Goal: Task Accomplishment & Management: Manage account settings

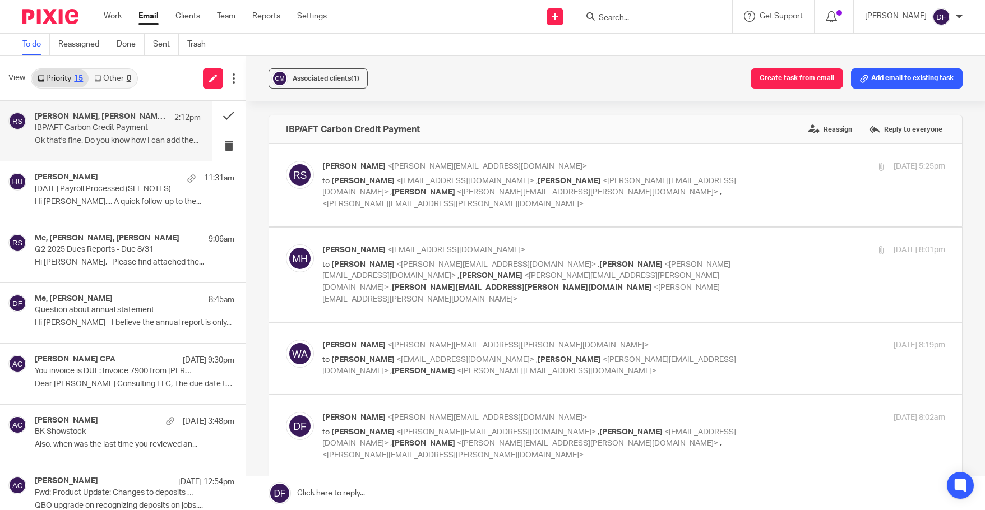
scroll to position [56, 0]
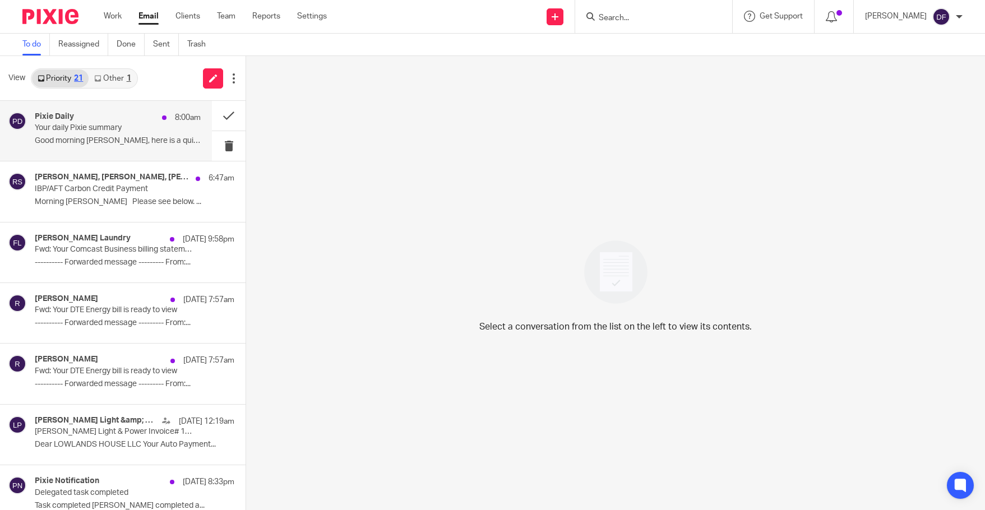
click at [90, 131] on p "Your daily Pixie summary" at bounding box center [101, 128] width 133 height 10
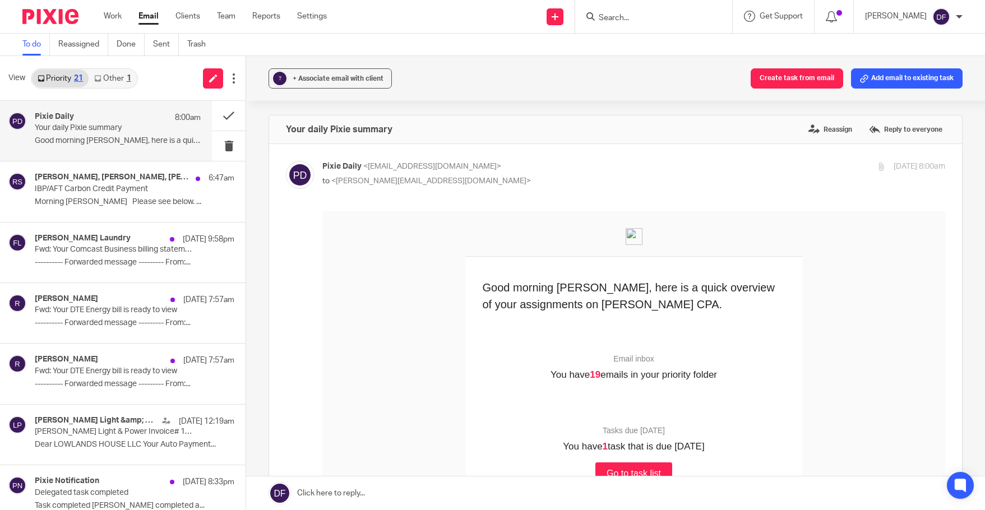
scroll to position [168, 0]
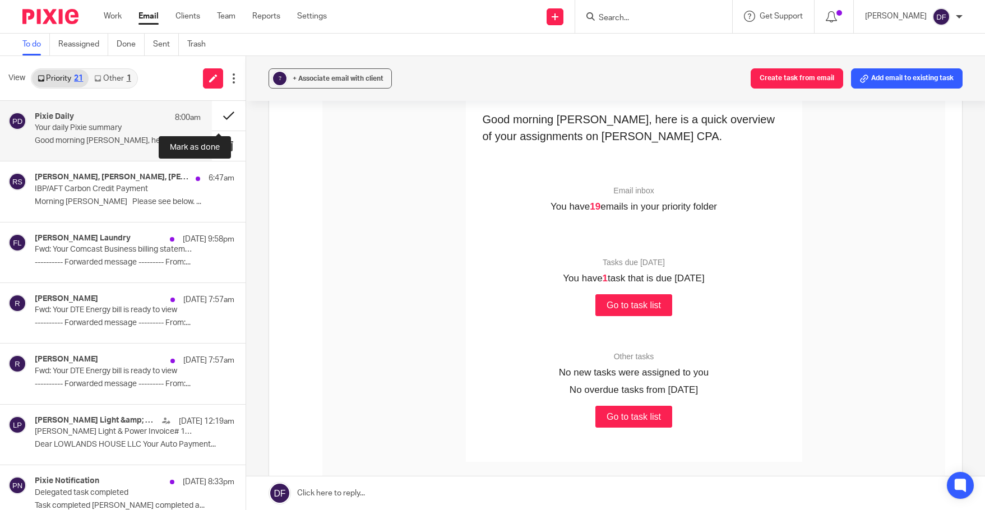
click at [227, 116] on button at bounding box center [229, 116] width 34 height 30
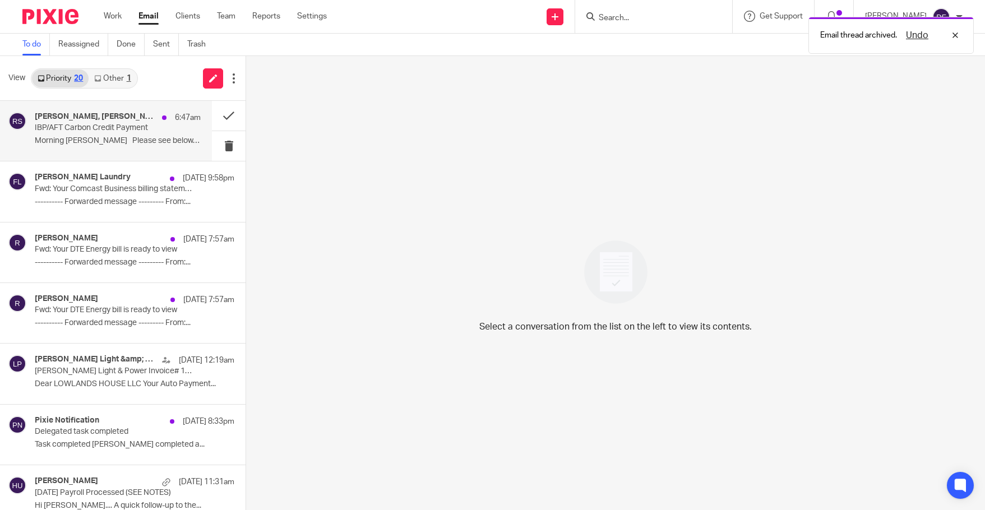
click at [116, 124] on p "IBP/AFT Carbon Credit Payment" at bounding box center [101, 128] width 133 height 10
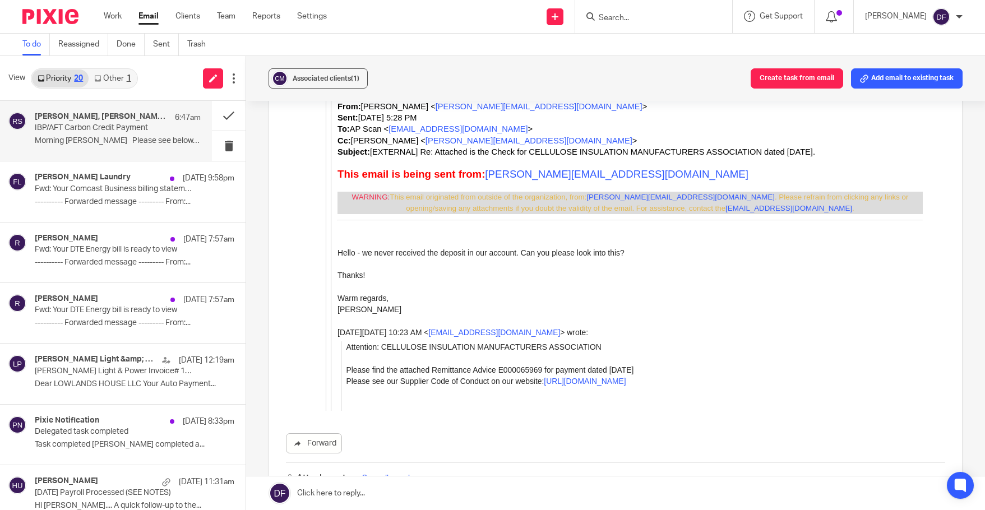
scroll to position [4896, 0]
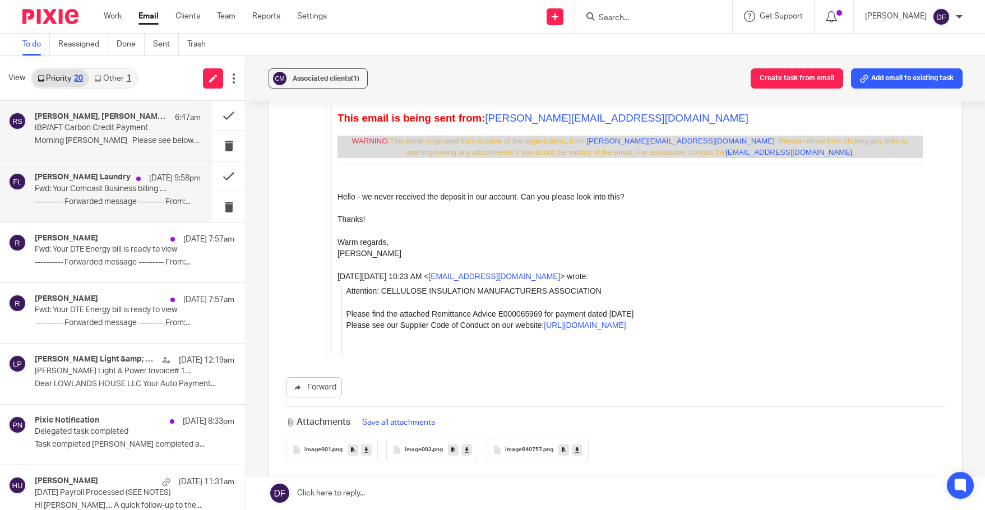
click at [105, 185] on p "Fwd: Your Comcast Business billing statement is ready" at bounding box center [101, 190] width 133 height 10
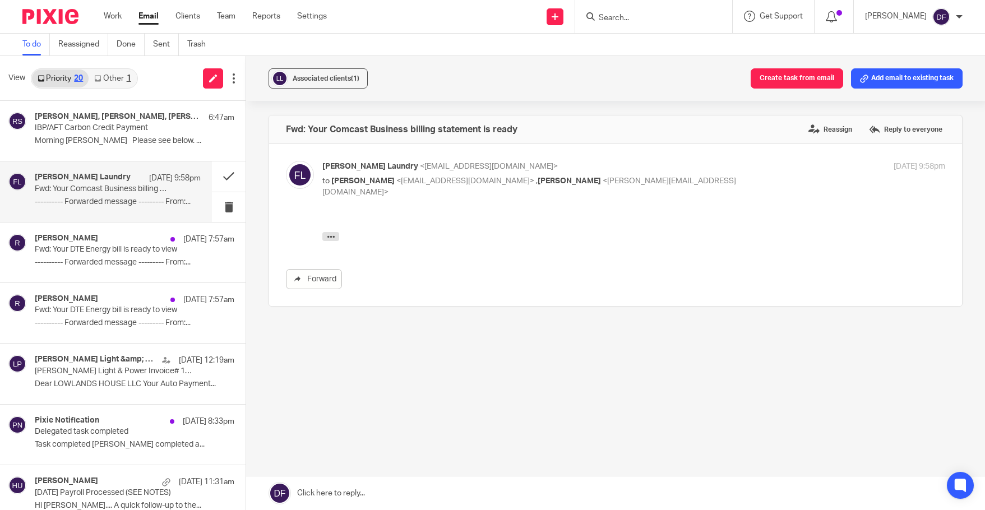
scroll to position [0, 0]
click at [219, 175] on button at bounding box center [229, 177] width 34 height 30
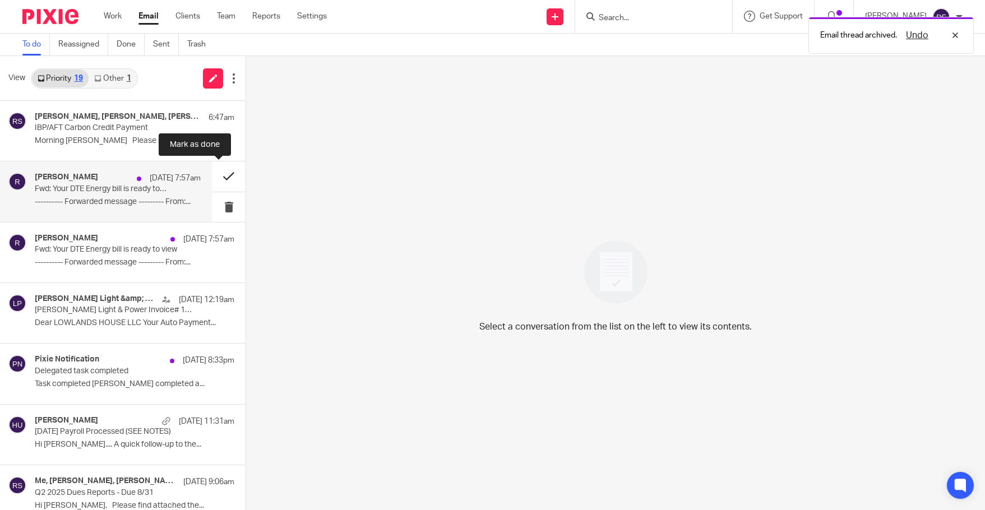
click at [220, 172] on button at bounding box center [229, 177] width 34 height 30
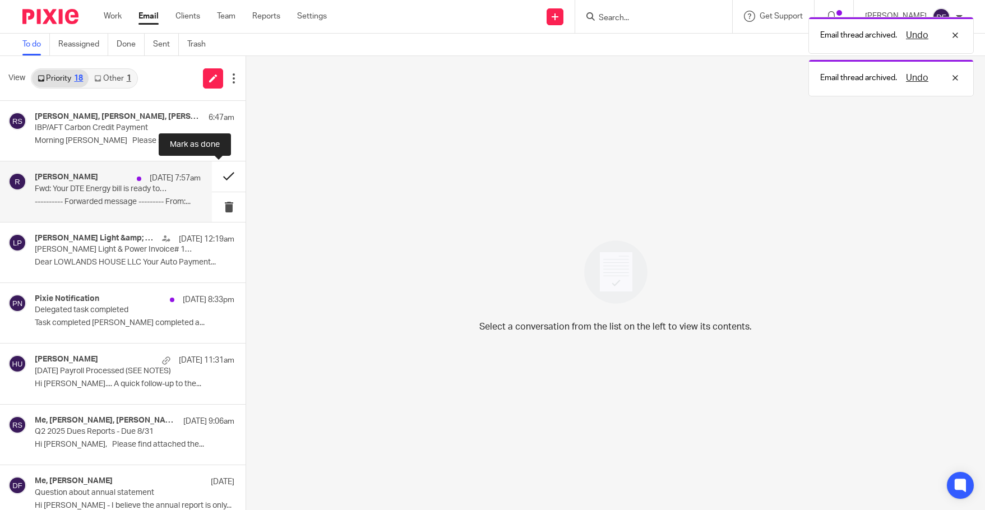
click at [224, 178] on button at bounding box center [229, 177] width 34 height 30
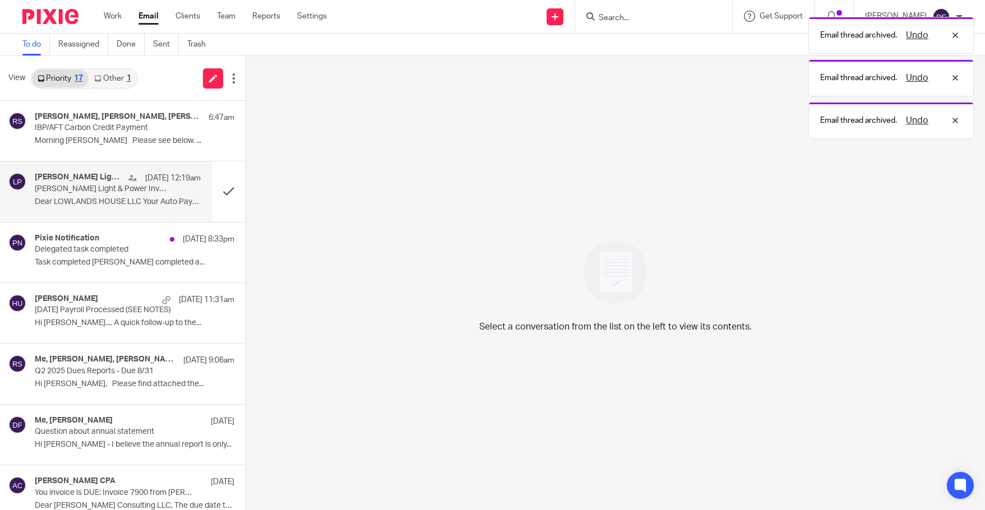
click at [112, 188] on p "Lowell Light & Power Invoice# 127480016662 Reminder" at bounding box center [101, 190] width 133 height 10
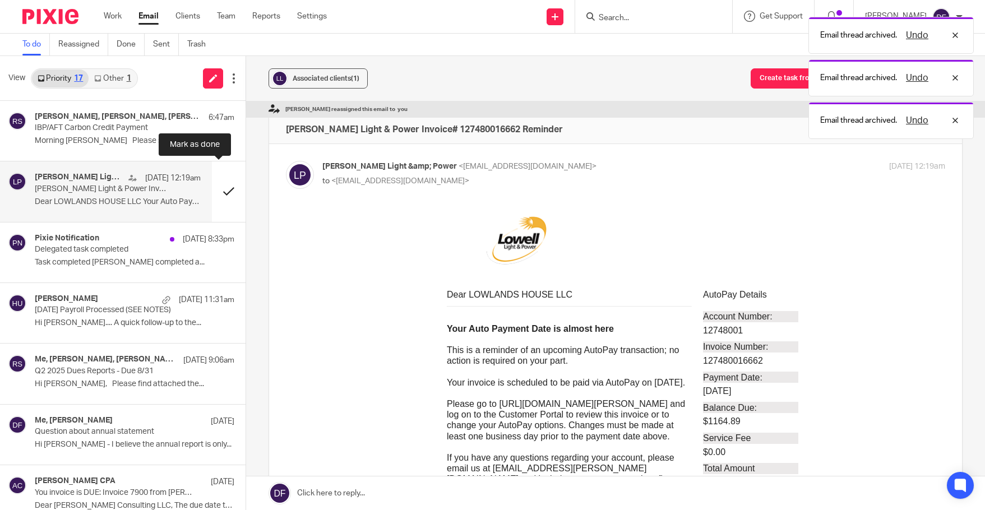
click at [218, 187] on button at bounding box center [229, 192] width 34 height 60
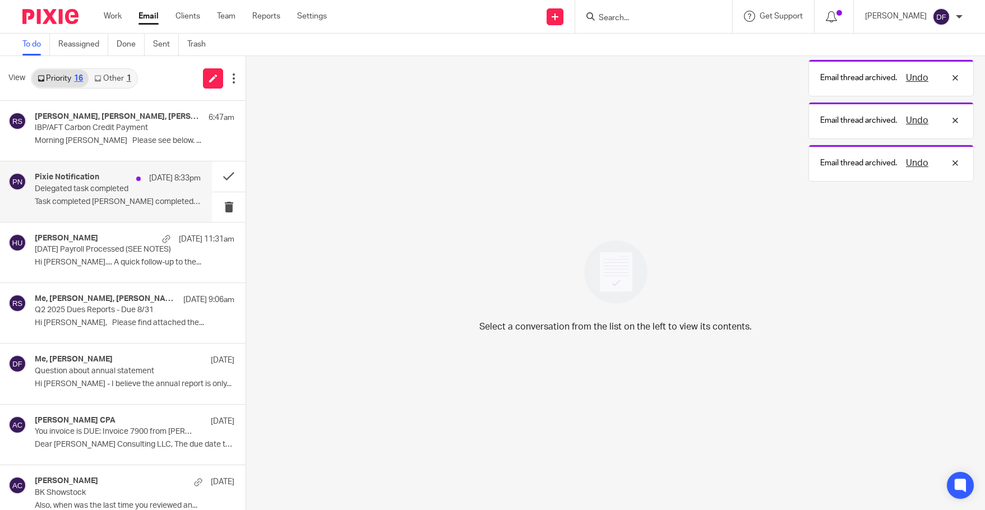
click at [122, 202] on p "Task completed Sarah Ebert completed a..." at bounding box center [118, 202] width 166 height 10
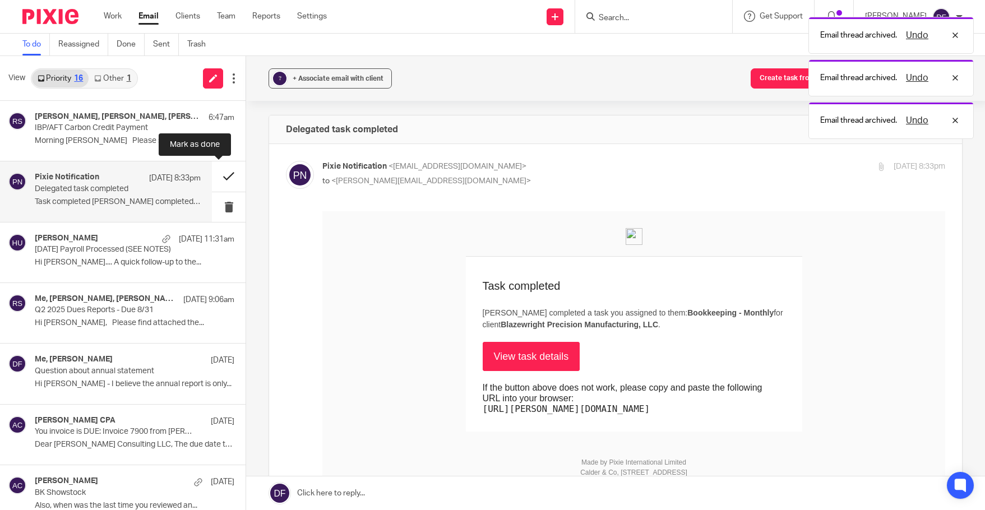
click at [222, 173] on button at bounding box center [229, 177] width 34 height 30
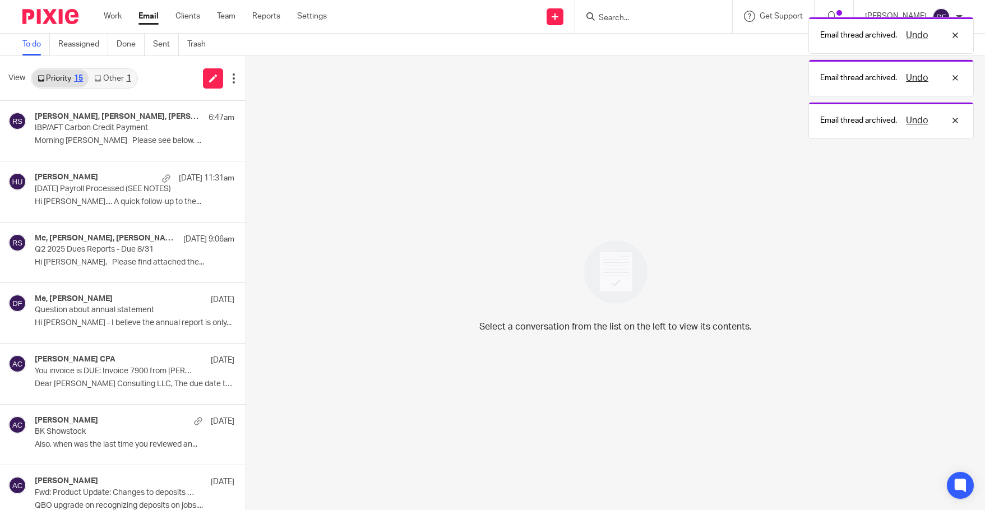
click at [128, 78] on div "1" at bounding box center [129, 79] width 4 height 8
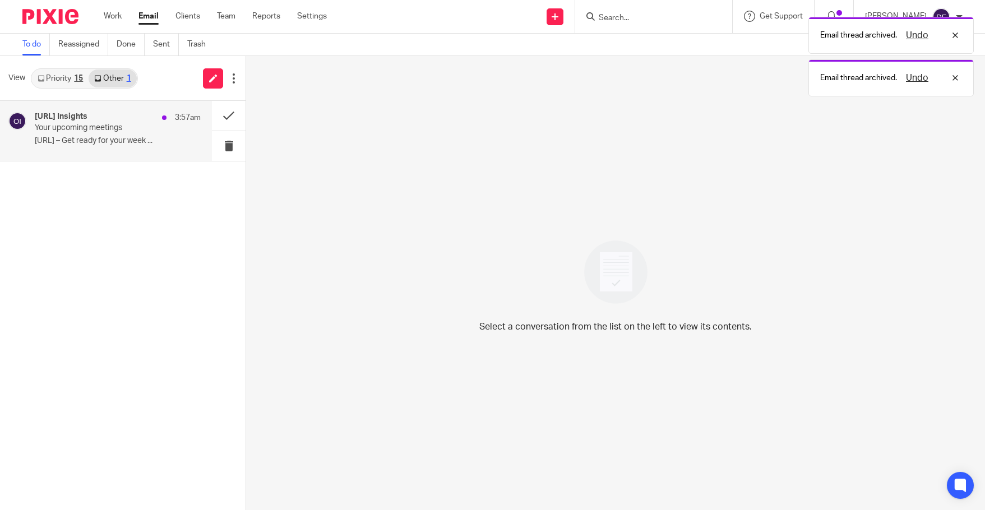
drag, startPoint x: 90, startPoint y: 125, endPoint x: 98, endPoint y: 122, distance: 7.6
click at [90, 125] on p "Your upcoming meetings" at bounding box center [101, 128] width 133 height 10
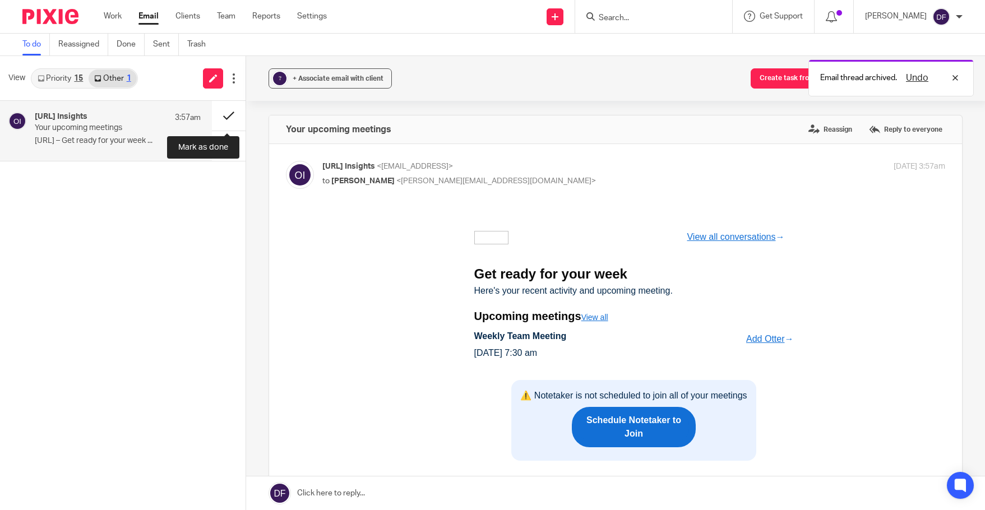
click at [225, 110] on button at bounding box center [229, 116] width 34 height 30
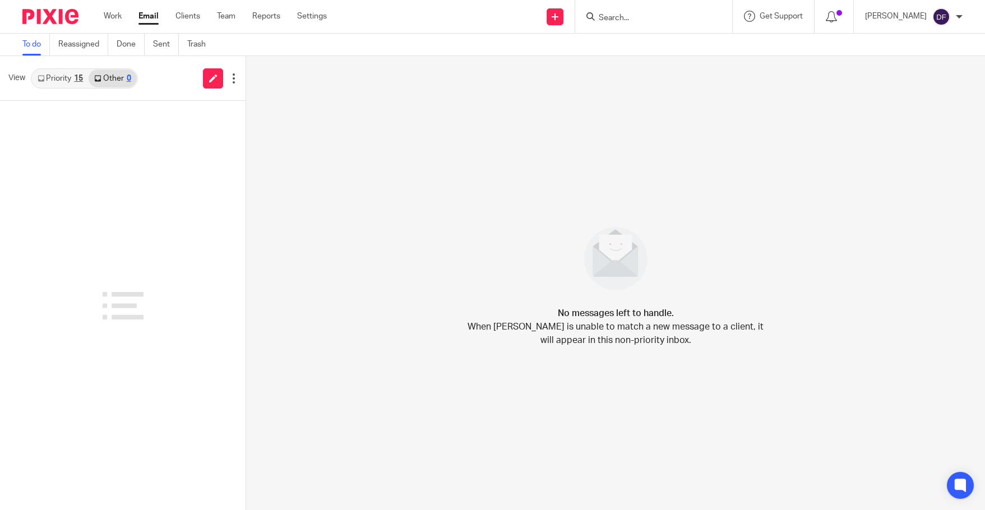
click at [71, 76] on link "Priority 15" at bounding box center [60, 79] width 57 height 18
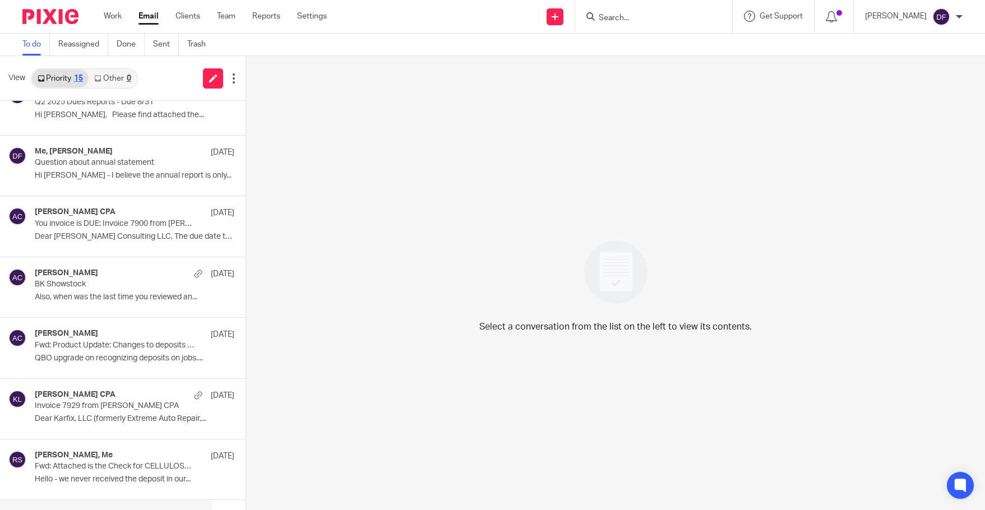
scroll to position [280, 0]
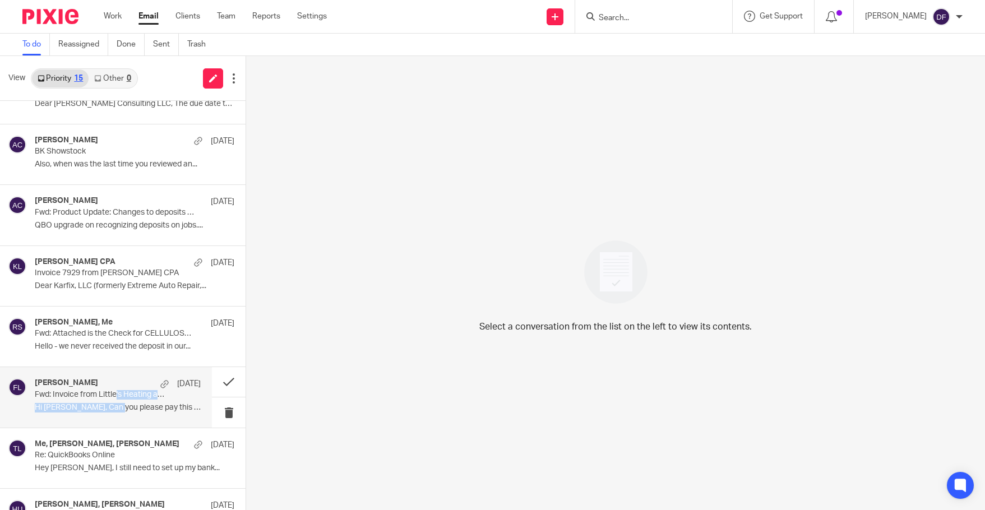
drag, startPoint x: 116, startPoint y: 404, endPoint x: 118, endPoint y: 399, distance: 5.8
click at [116, 404] on div "Rick Visser Aug 5 Fwd: Invoice from Little's Heating and Cooling - For Services…" at bounding box center [118, 398] width 166 height 38
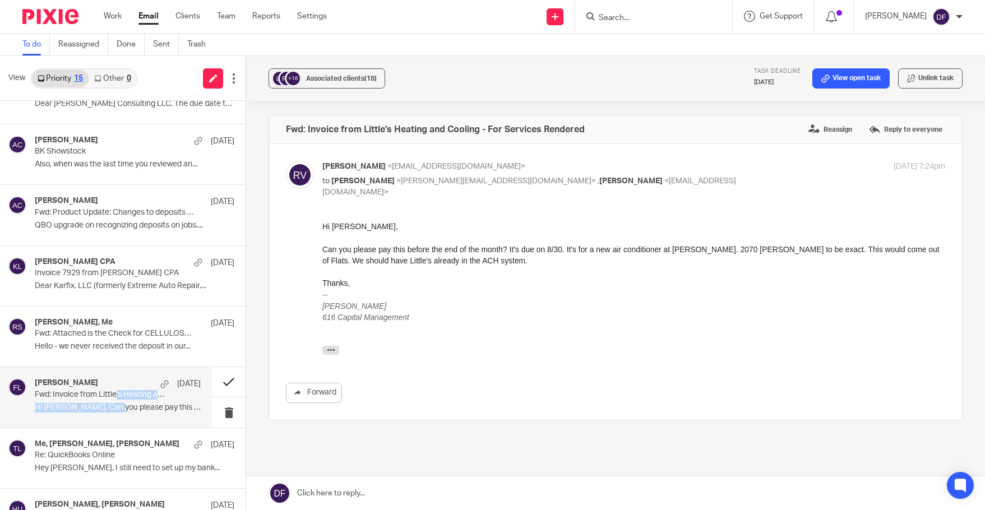
scroll to position [0, 0]
click at [427, 494] on link at bounding box center [615, 494] width 739 height 34
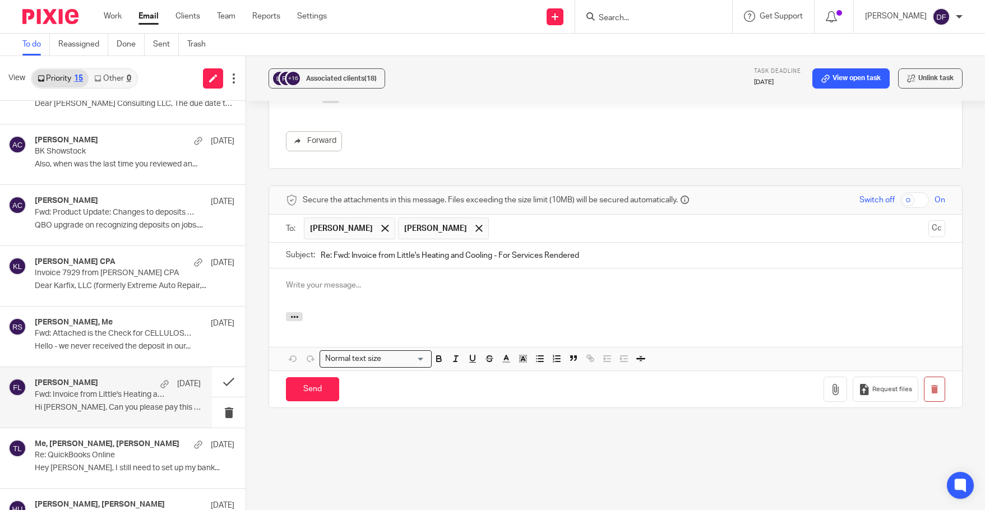
click at [399, 294] on div at bounding box center [615, 291] width 693 height 44
click at [320, 387] on input "Send" at bounding box center [312, 389] width 53 height 24
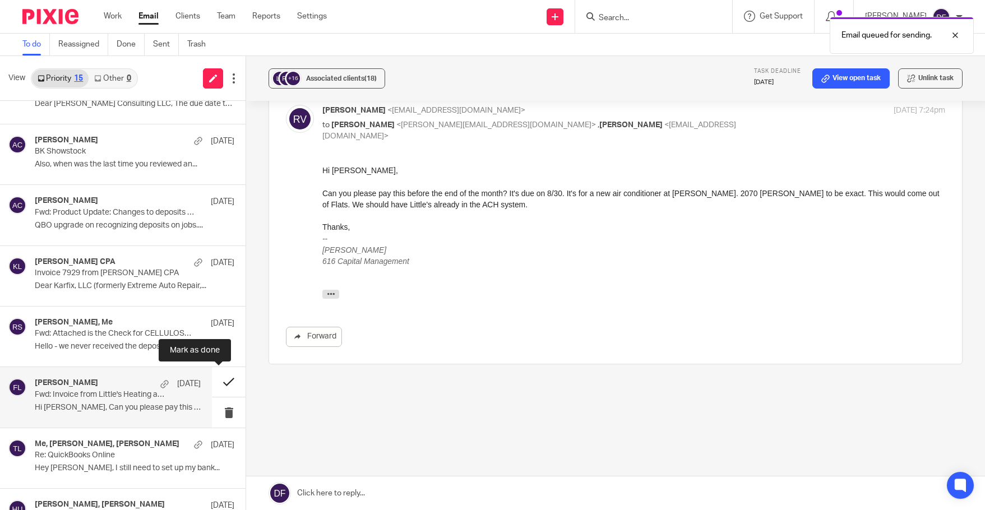
click at [222, 379] on button at bounding box center [229, 382] width 34 height 30
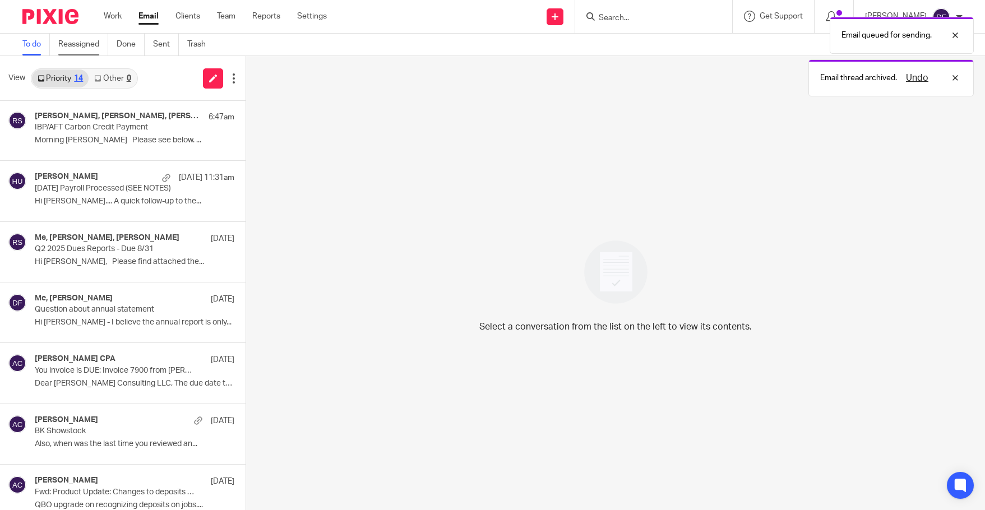
scroll to position [0, 0]
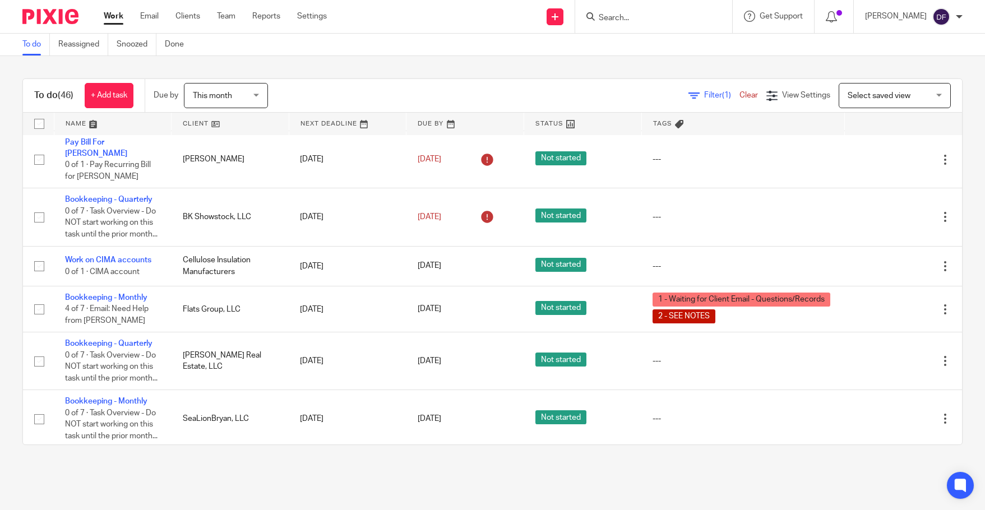
scroll to position [1178, 0]
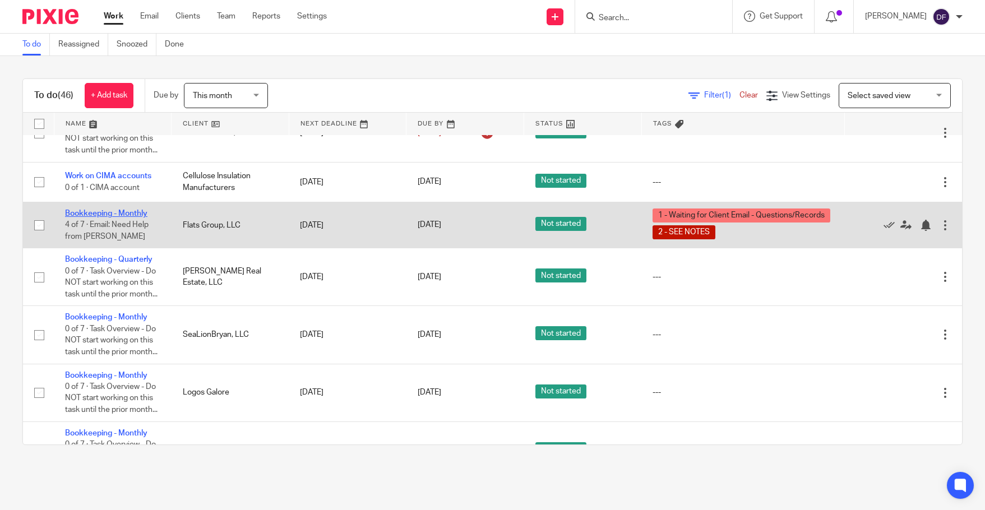
click at [119, 218] on link "Bookkeeping - Monthly" at bounding box center [106, 214] width 82 height 8
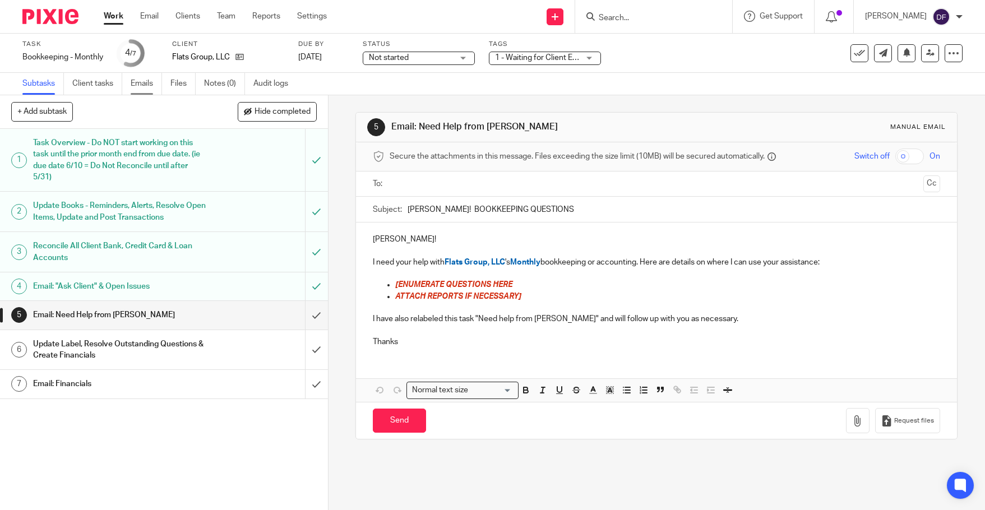
click at [144, 85] on link "Emails" at bounding box center [146, 84] width 31 height 22
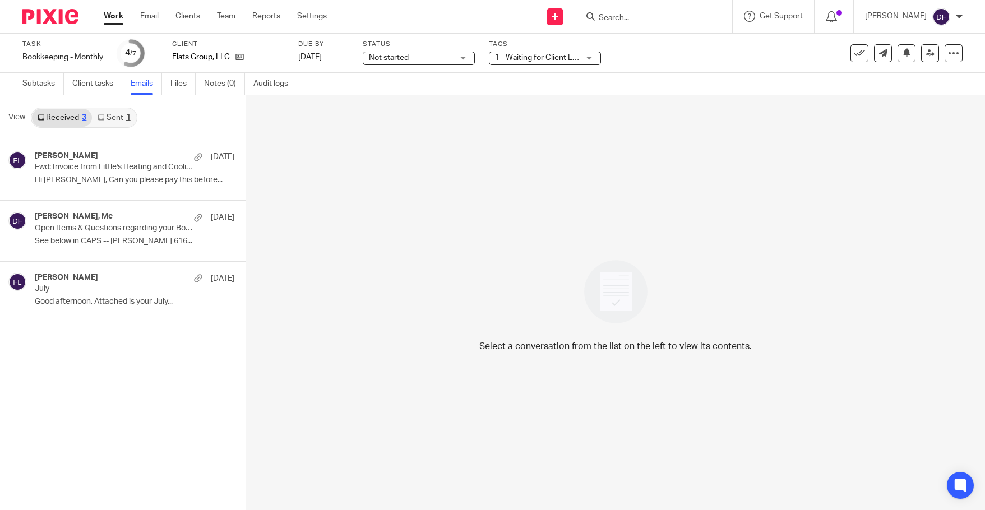
click at [125, 117] on link "Sent 1" at bounding box center [114, 118] width 44 height 18
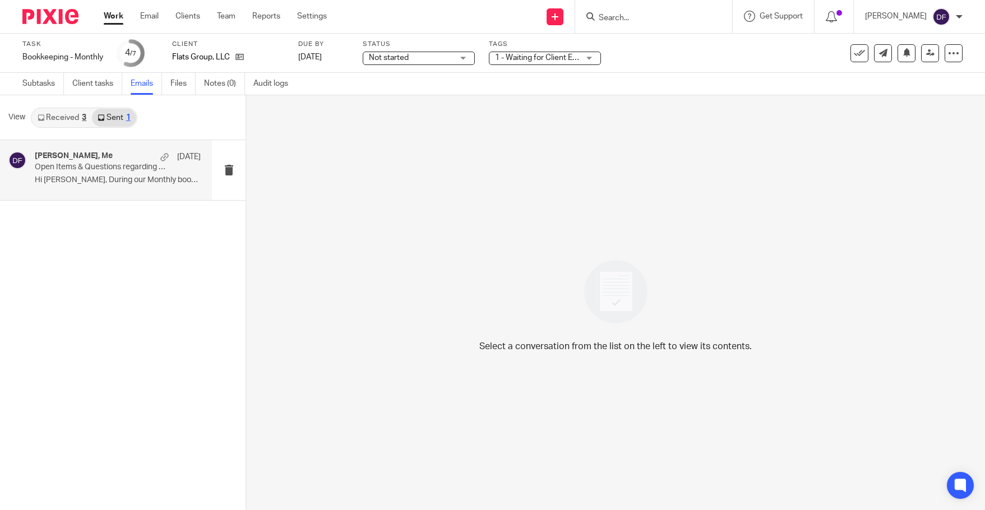
click at [116, 179] on p "Hi Rick, During our Monthly bookkeeping and..." at bounding box center [118, 181] width 166 height 10
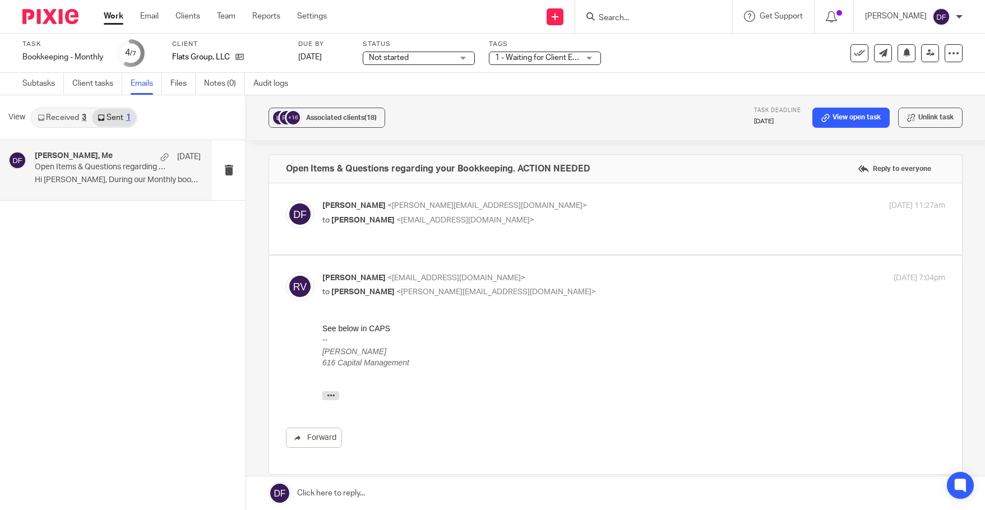
click at [547, 218] on p "to Rick Visser <provisr@gmail.com>" at bounding box center [530, 221] width 416 height 12
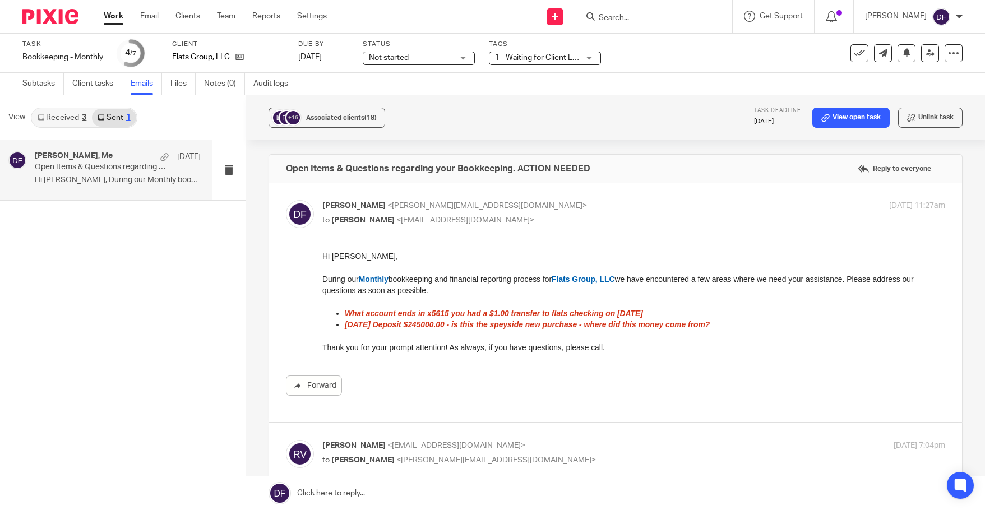
click at [547, 218] on p "to Rick Visser <provisr@gmail.com>" at bounding box center [530, 221] width 416 height 12
checkbox input "false"
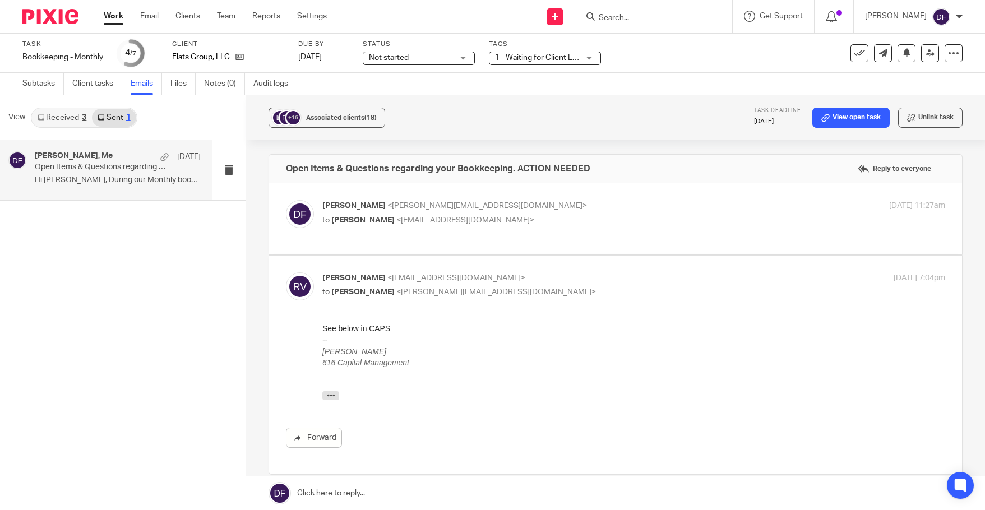
click at [67, 123] on link "Received 3" at bounding box center [62, 118] width 60 height 18
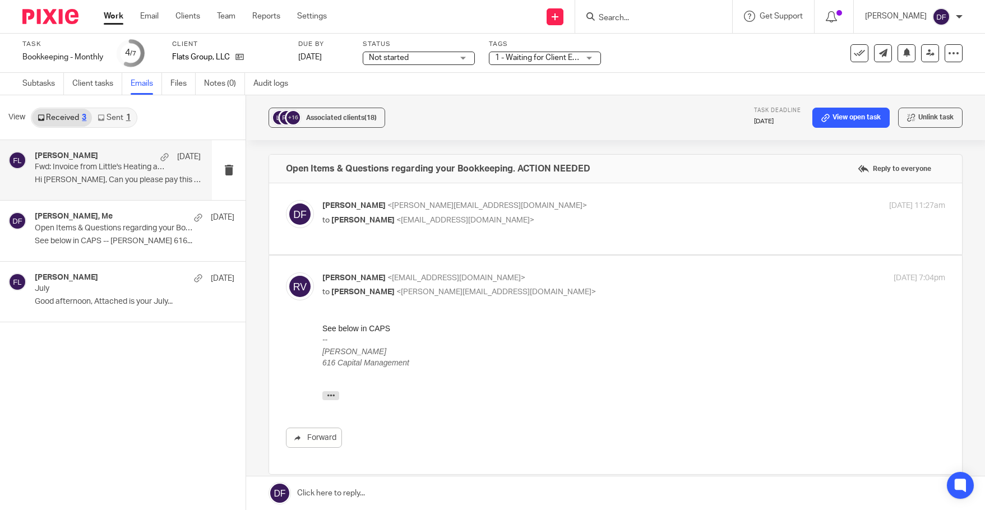
click at [153, 179] on p "Hi Donna, Can you please pay this before..." at bounding box center [118, 181] width 166 height 10
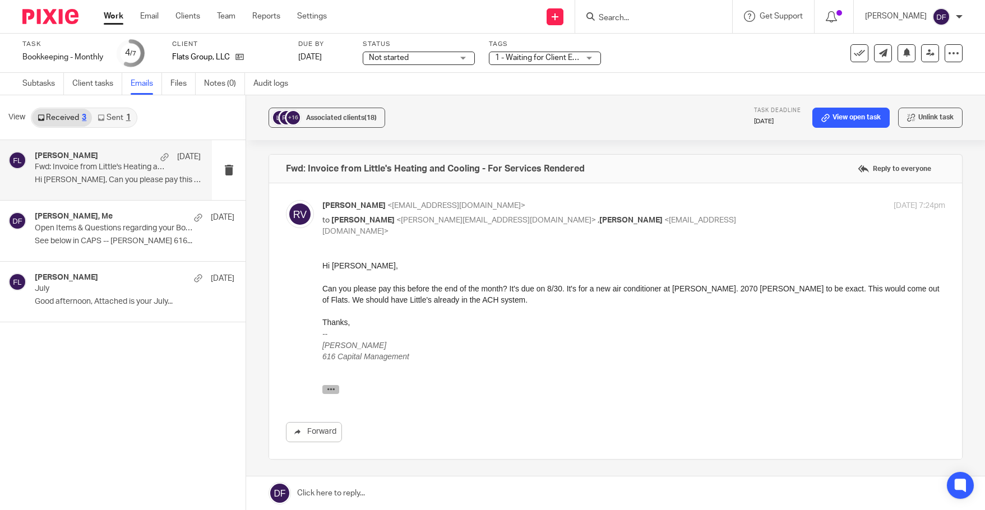
click at [331, 388] on icon "button" at bounding box center [331, 389] width 8 height 8
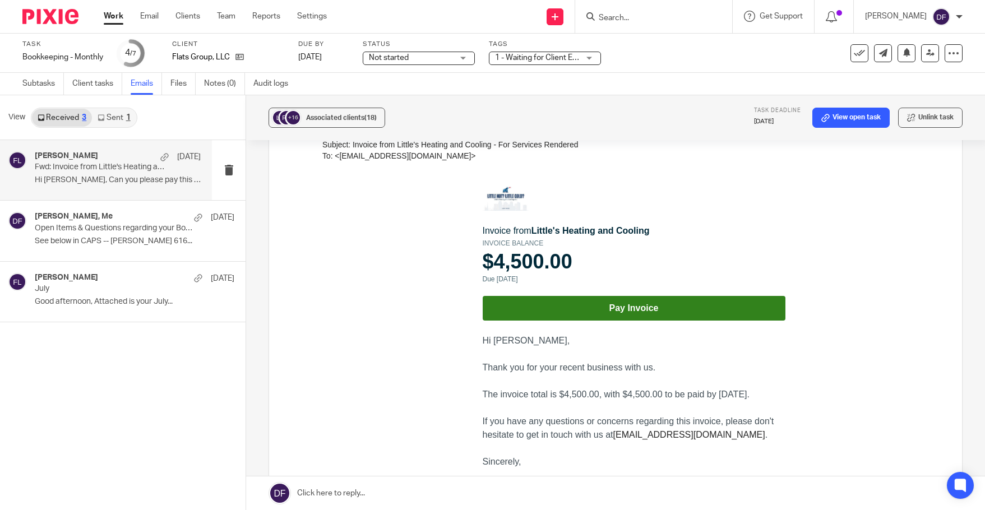
scroll to position [337, 0]
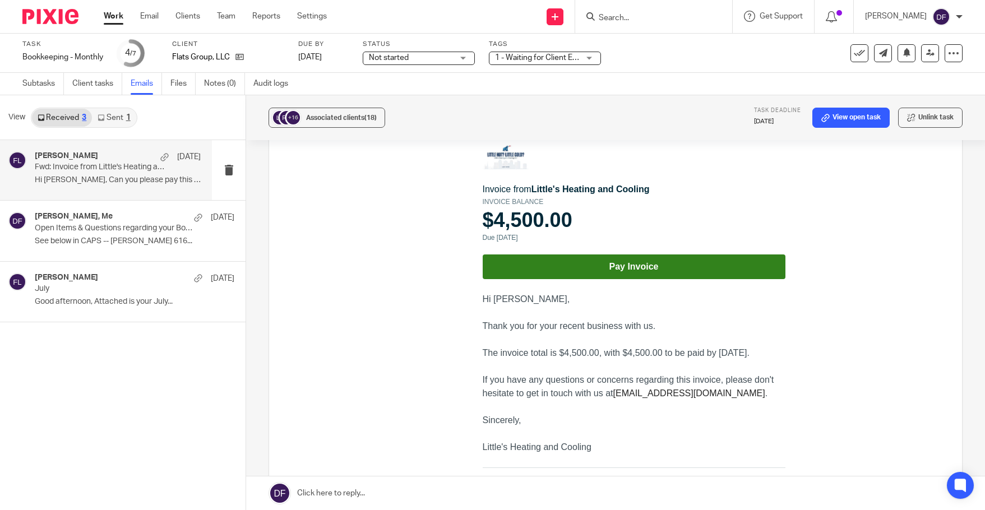
click at [680, 263] on link "Pay Invoice" at bounding box center [634, 267] width 303 height 25
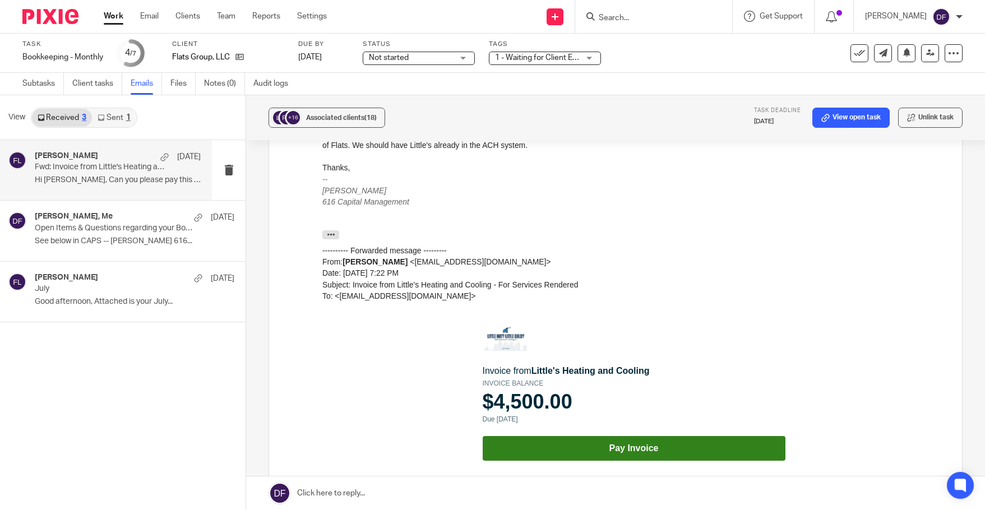
scroll to position [224, 0]
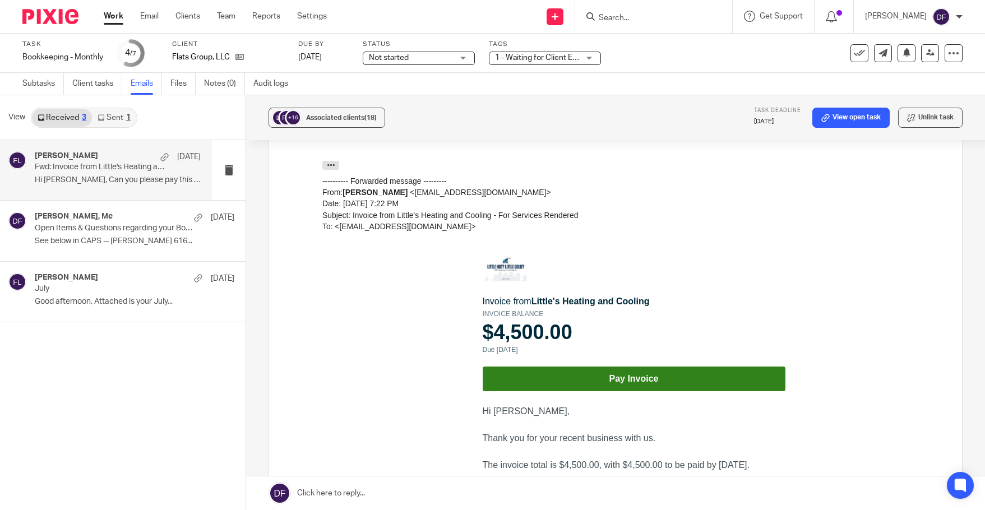
click at [650, 377] on link "Pay Invoice" at bounding box center [634, 378] width 303 height 25
click at [35, 84] on link "Subtasks" at bounding box center [43, 84] width 42 height 22
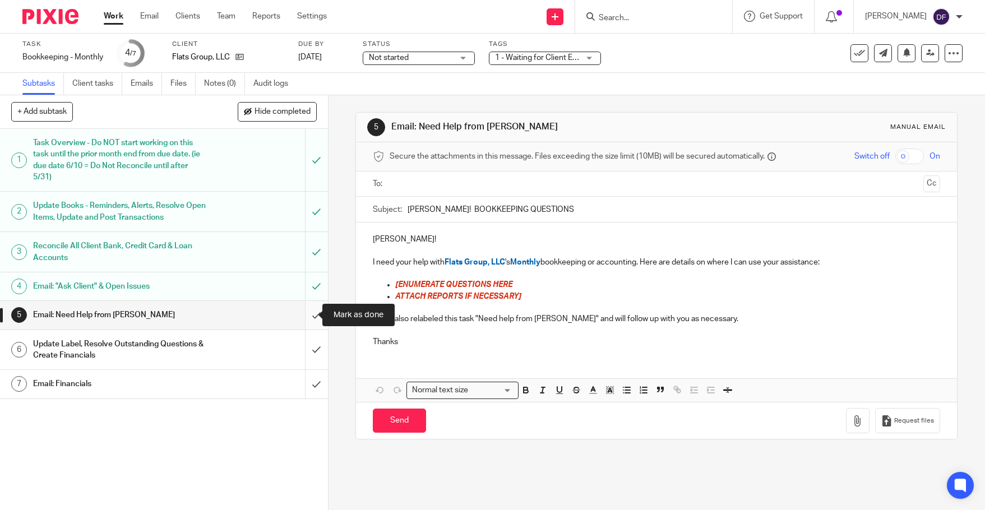
click at [312, 312] on input "submit" at bounding box center [164, 315] width 328 height 28
click at [307, 344] on input "submit" at bounding box center [164, 350] width 328 height 40
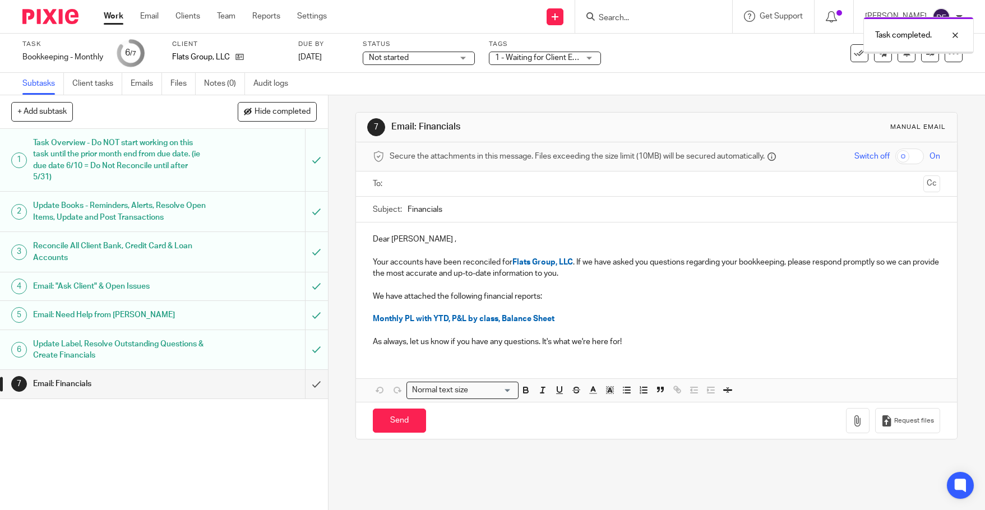
click at [424, 182] on input "text" at bounding box center [656, 184] width 525 height 13
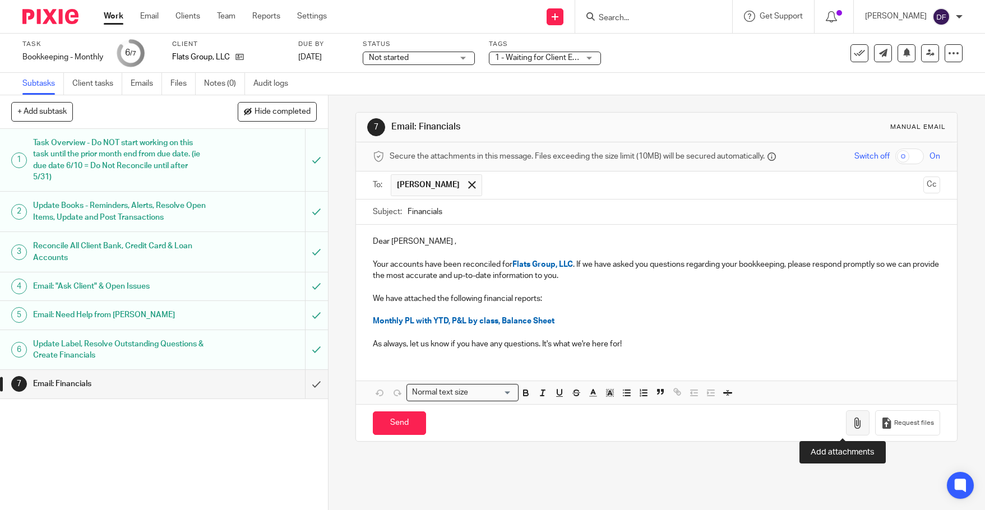
click at [852, 425] on icon "button" at bounding box center [857, 423] width 11 height 11
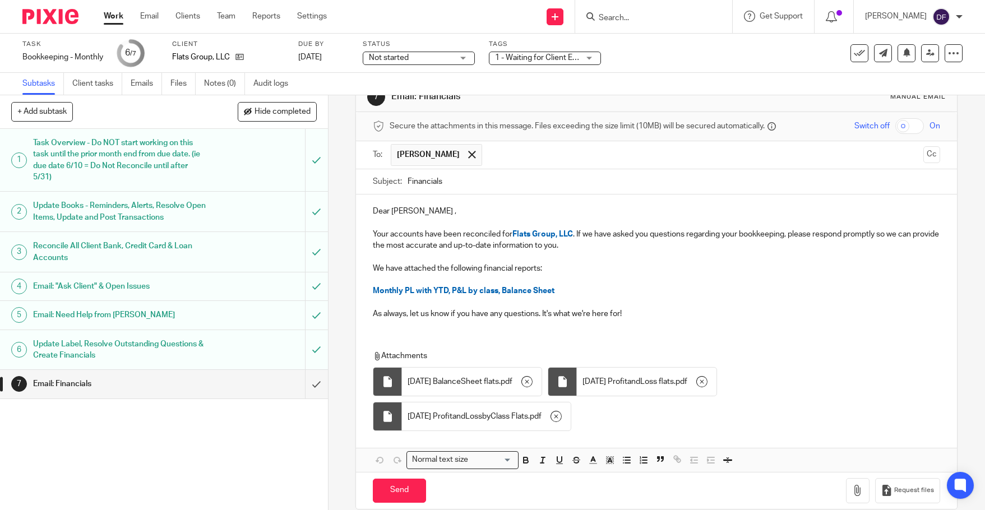
scroll to position [47, 0]
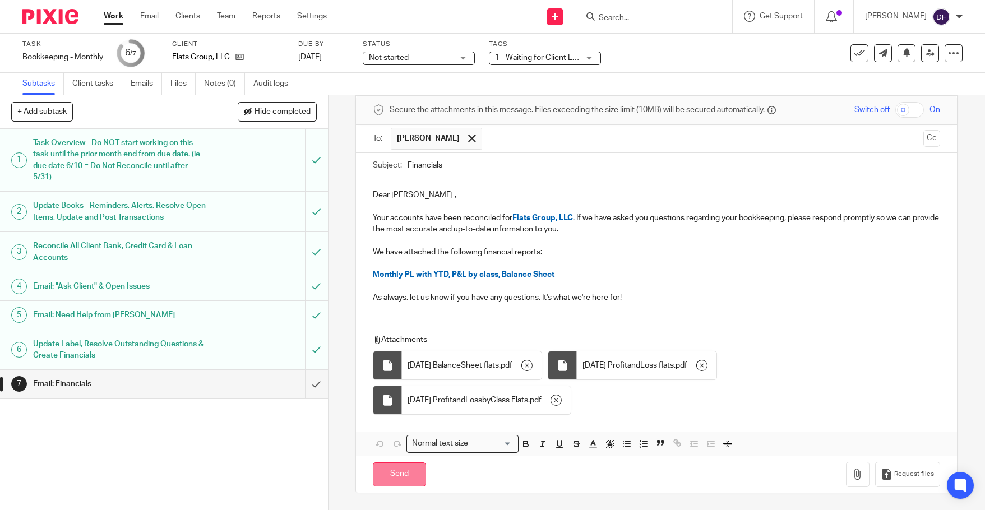
click at [403, 477] on input "Send" at bounding box center [399, 475] width 53 height 24
type input "Sent"
click at [587, 53] on div "1 - Waiting for Client Email - Questions/Records + 1" at bounding box center [545, 58] width 112 height 13
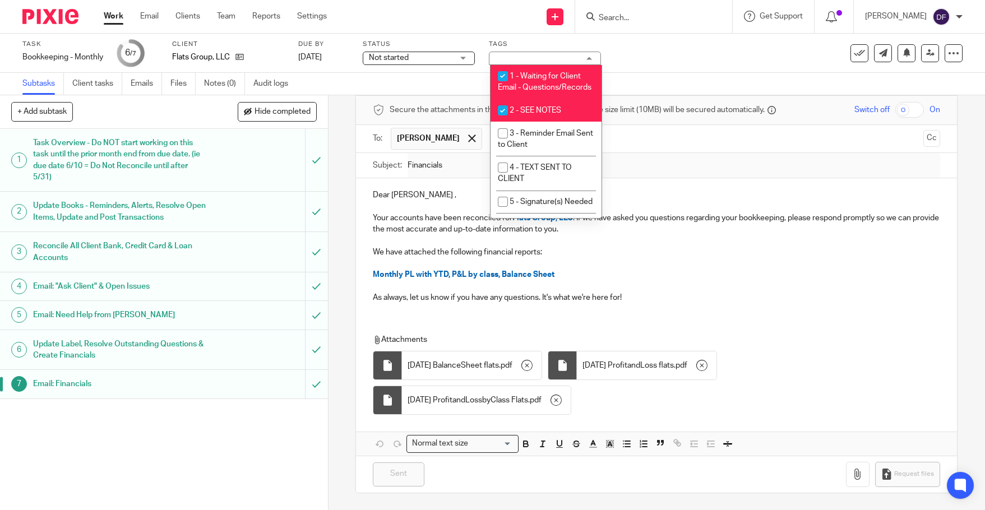
click at [570, 99] on li "1 - Waiting for Client Email - Questions/Records" at bounding box center [546, 82] width 111 height 34
click at [569, 81] on li "1 - Waiting for Client Email - Questions/Records" at bounding box center [546, 82] width 111 height 34
click at [565, 99] on li "1 - Waiting for Client Email - Questions/Records" at bounding box center [546, 82] width 111 height 34
checkbox input "false"
click at [563, 122] on li "2 - SEE NOTES" at bounding box center [546, 110] width 111 height 23
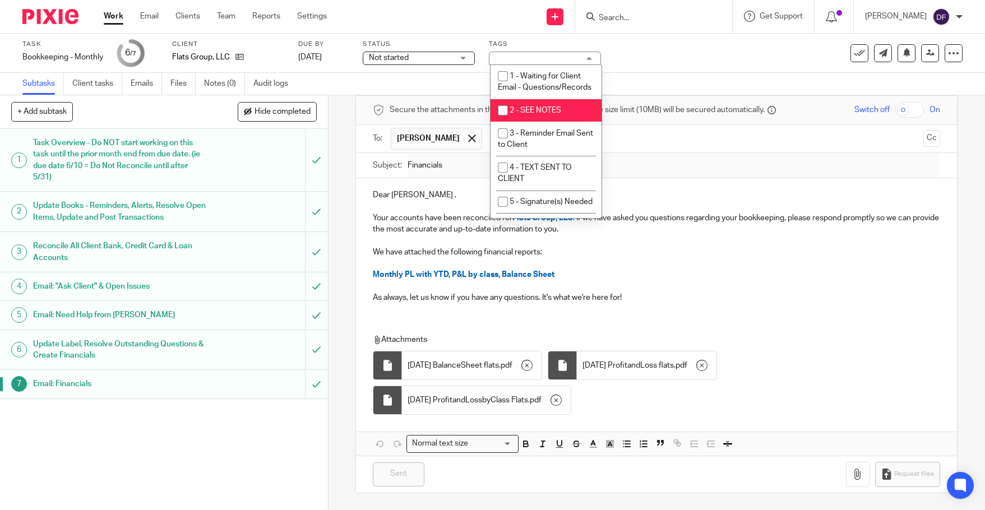
checkbox input "false"
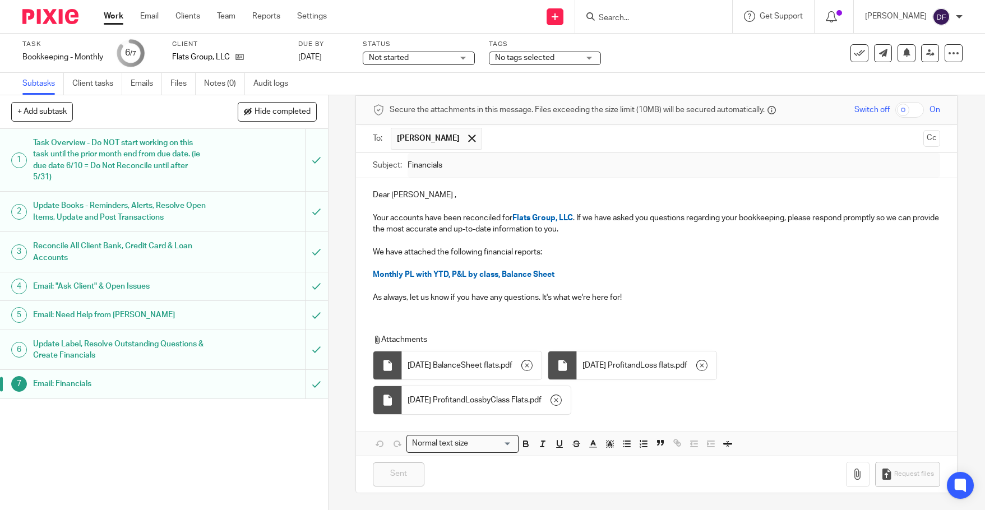
click at [678, 55] on div "Task Bookkeeping - Monthly Save Bookkeeping - Monthly 6 /7 Client Flats Group, …" at bounding box center [414, 53] width 784 height 27
click at [113, 17] on link "Work" at bounding box center [114, 16] width 20 height 11
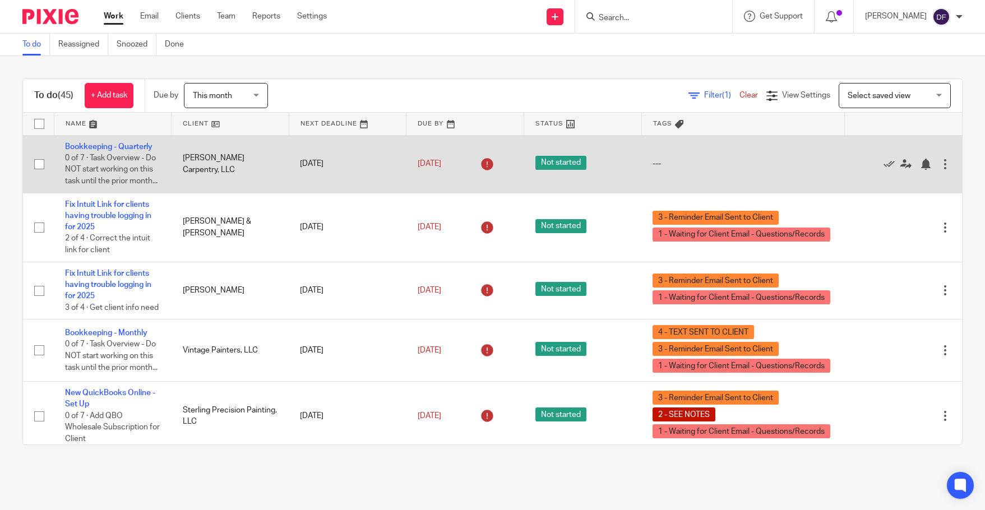
click at [478, 173] on icon at bounding box center [487, 164] width 18 height 18
click at [478, 170] on icon at bounding box center [487, 164] width 18 height 18
click at [448, 170] on link "Jul 29, 2025" at bounding box center [443, 164] width 50 height 12
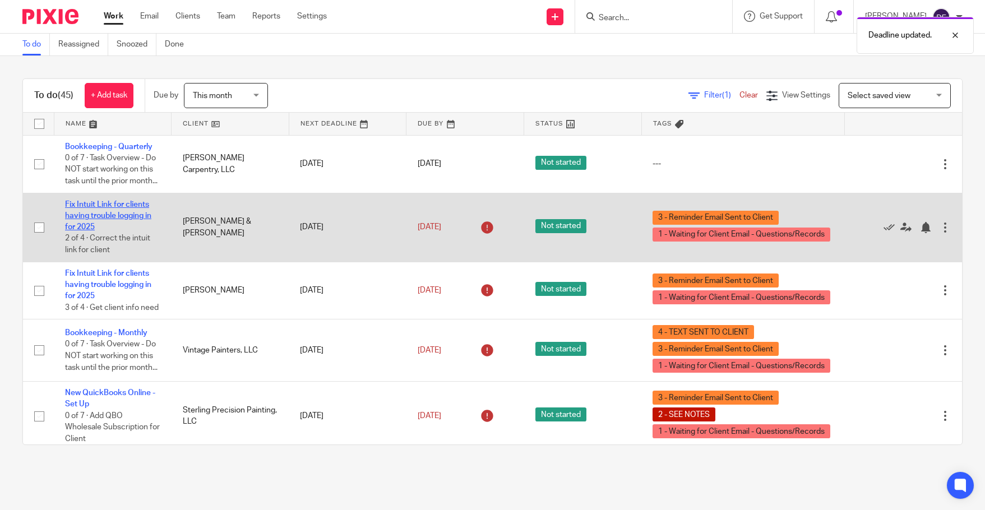
click at [89, 216] on link "Fix Intuit Link for clients having trouble logging in for 2025" at bounding box center [108, 216] width 86 height 31
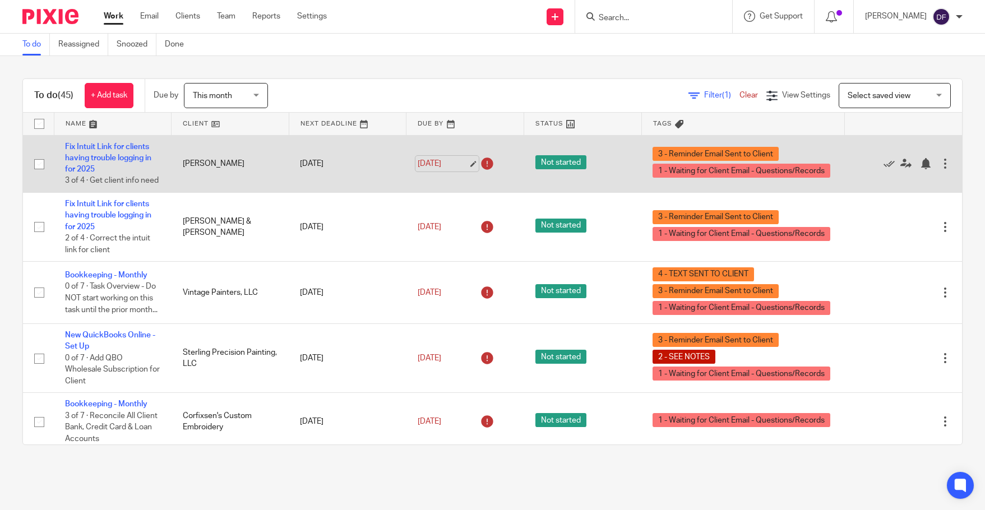
click at [445, 170] on link "[DATE]" at bounding box center [443, 164] width 50 height 12
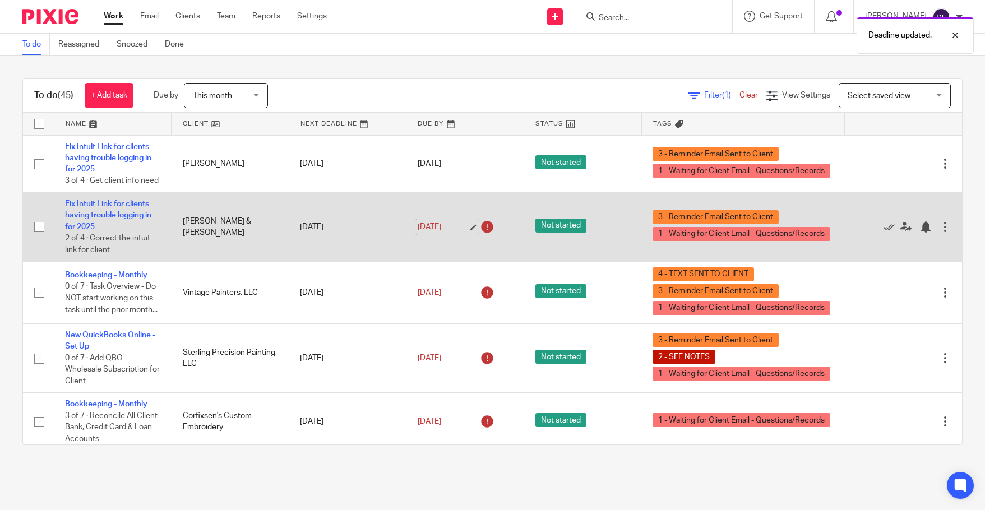
click at [457, 233] on link "[DATE]" at bounding box center [443, 228] width 50 height 12
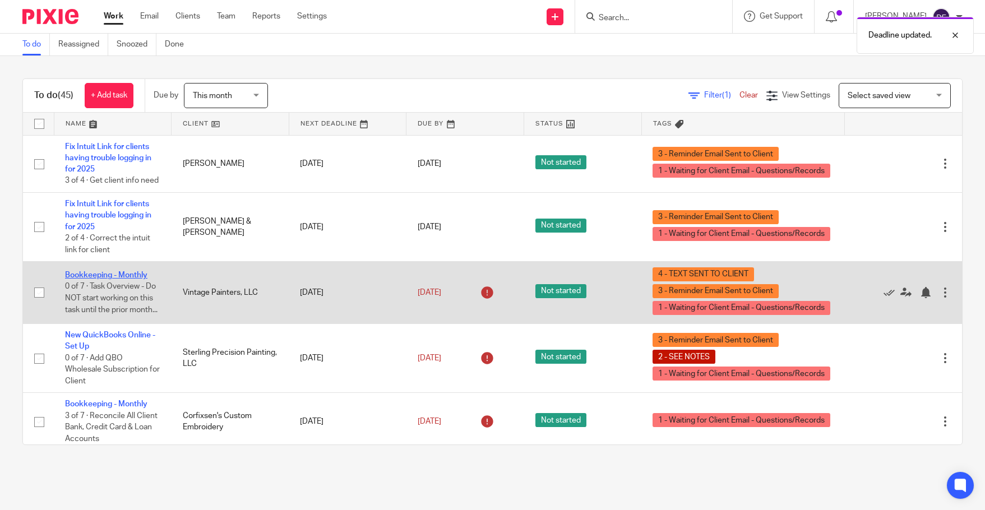
click at [113, 279] on link "Bookkeeping - Monthly" at bounding box center [106, 275] width 82 height 8
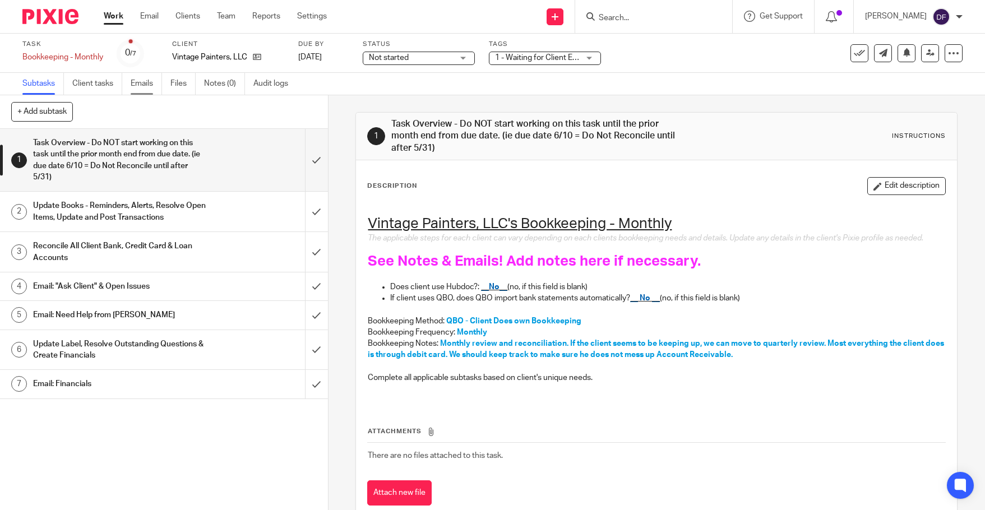
click at [136, 84] on link "Emails" at bounding box center [146, 84] width 31 height 22
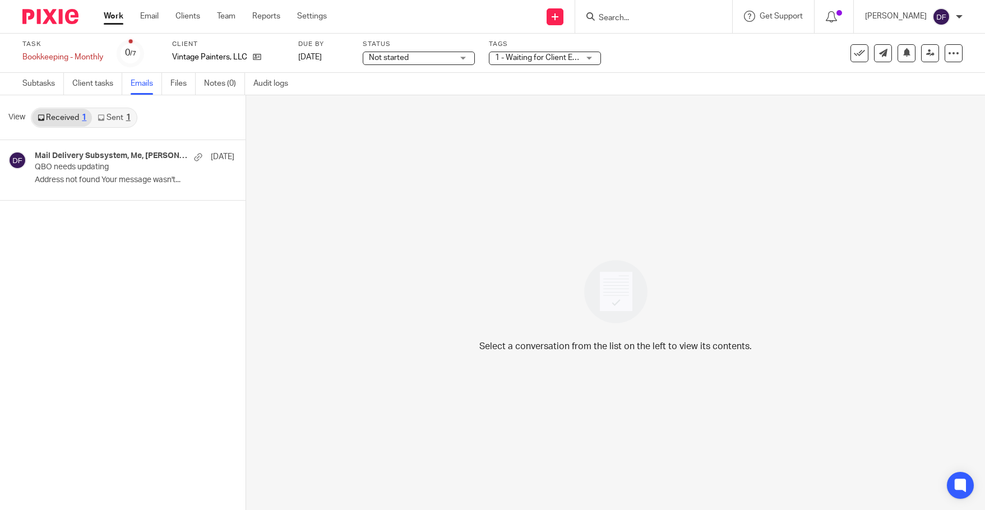
click at [115, 122] on link "Sent 1" at bounding box center [114, 118] width 44 height 18
click at [107, 176] on div "Mail Delivery Subsystem, Me, [PERSON_NAME] [DATE] QBO needs updating There are …" at bounding box center [118, 170] width 166 height 38
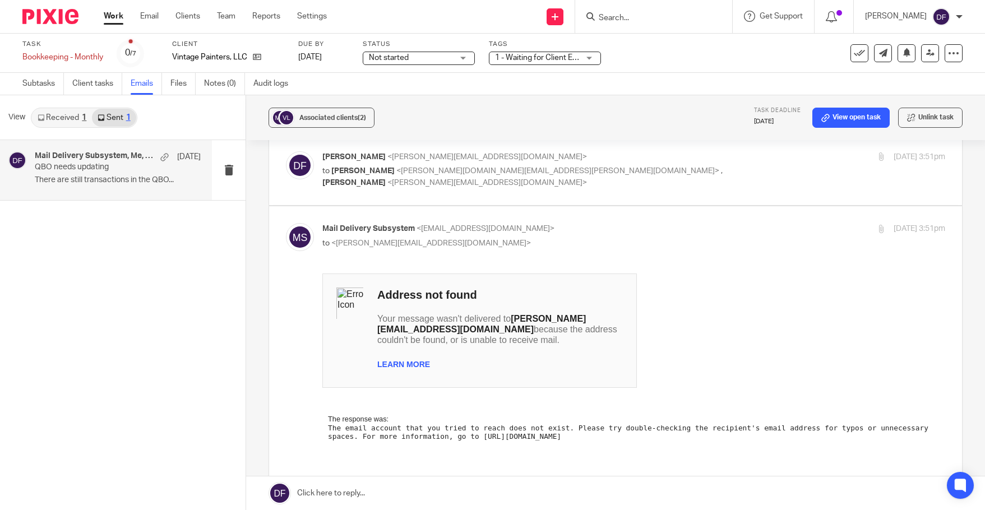
scroll to position [873, 0]
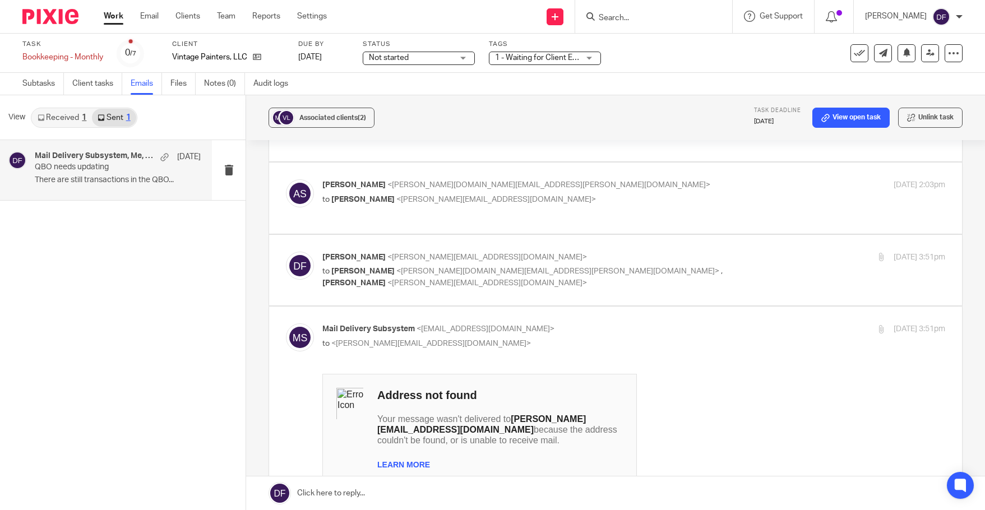
click at [757, 252] on div "Jul 28, 2025 3:51pm" at bounding box center [842, 258] width 208 height 12
checkbox input "true"
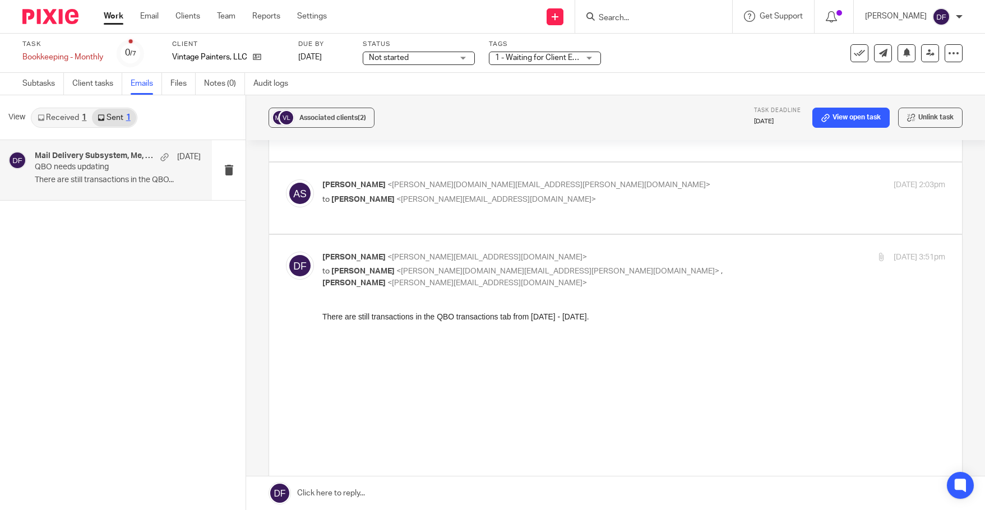
scroll to position [0, 0]
click at [33, 89] on link "Subtasks" at bounding box center [43, 84] width 42 height 22
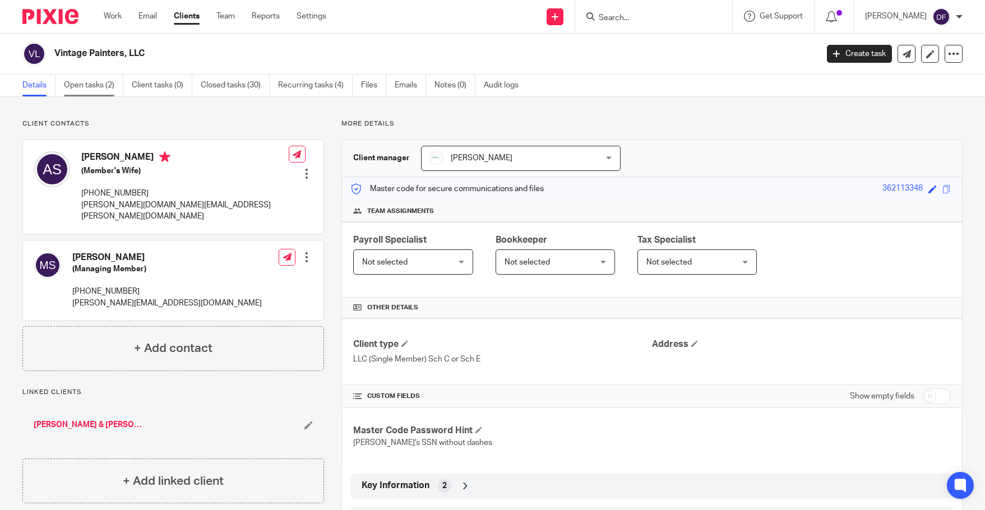
click at [87, 91] on link "Open tasks (2)" at bounding box center [93, 86] width 59 height 22
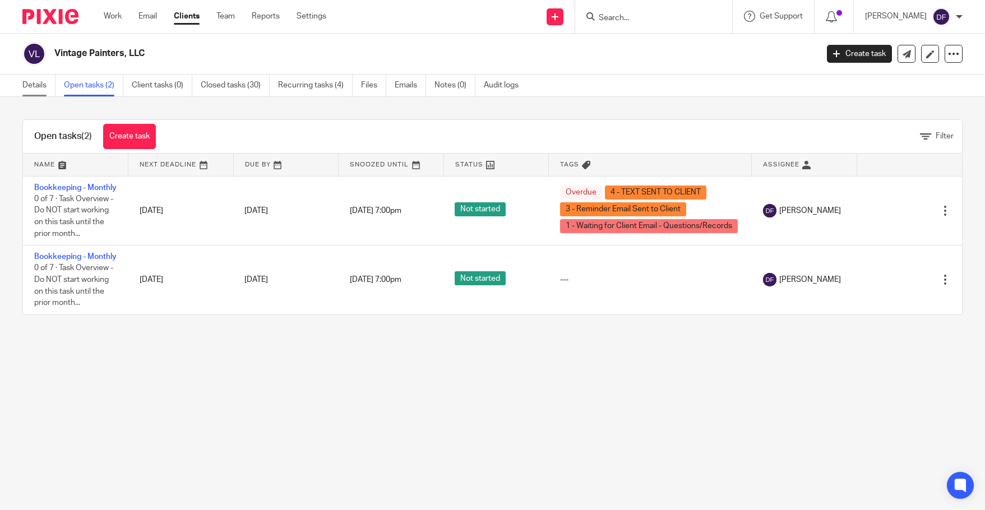
click at [26, 87] on link "Details" at bounding box center [38, 86] width 33 height 22
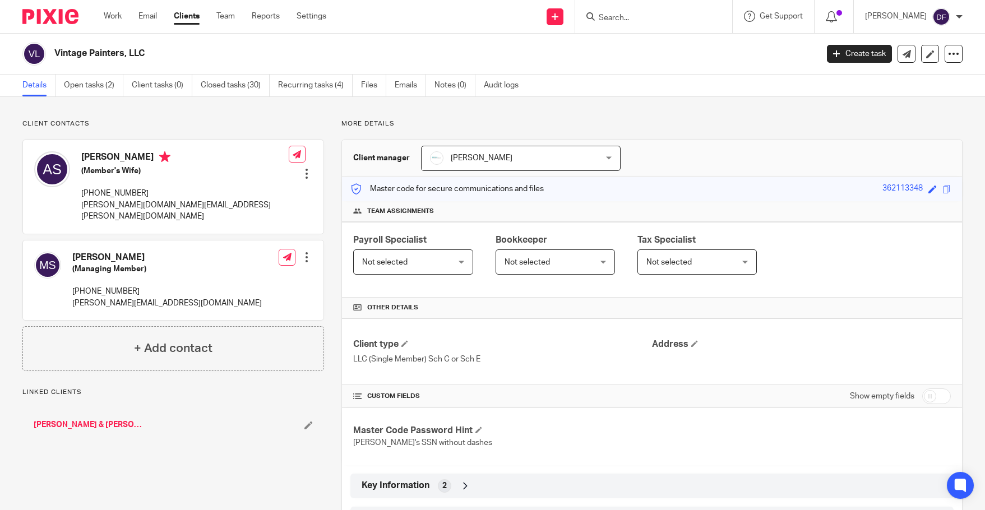
click at [928, 391] on input "checkbox" at bounding box center [937, 397] width 29 height 16
checkbox input "true"
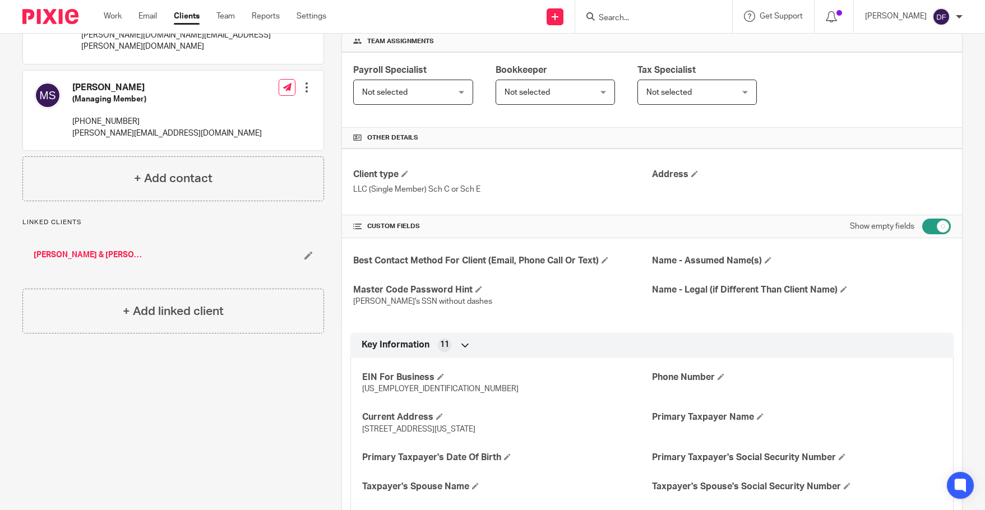
scroll to position [168, 0]
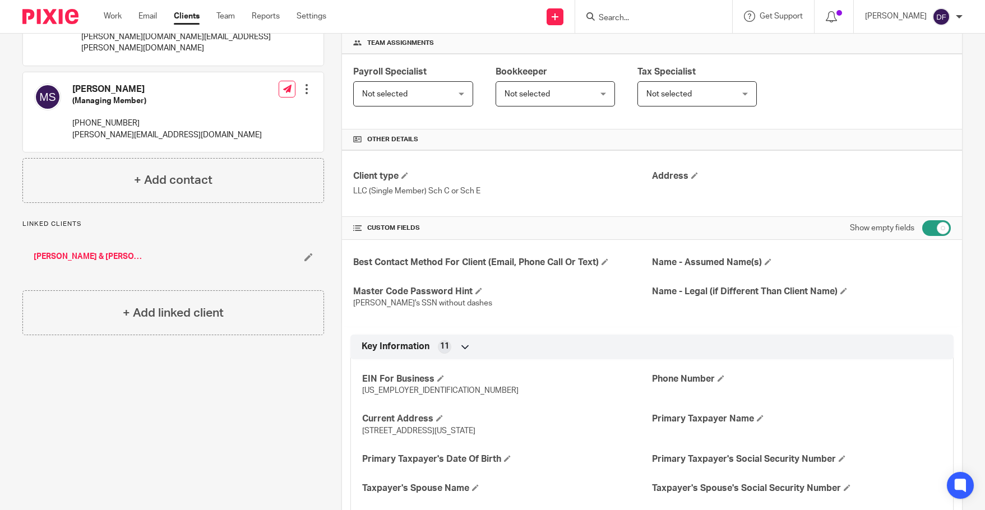
click at [305, 84] on div at bounding box center [306, 89] width 11 height 11
click at [239, 104] on link "Edit contact" at bounding box center [253, 102] width 107 height 16
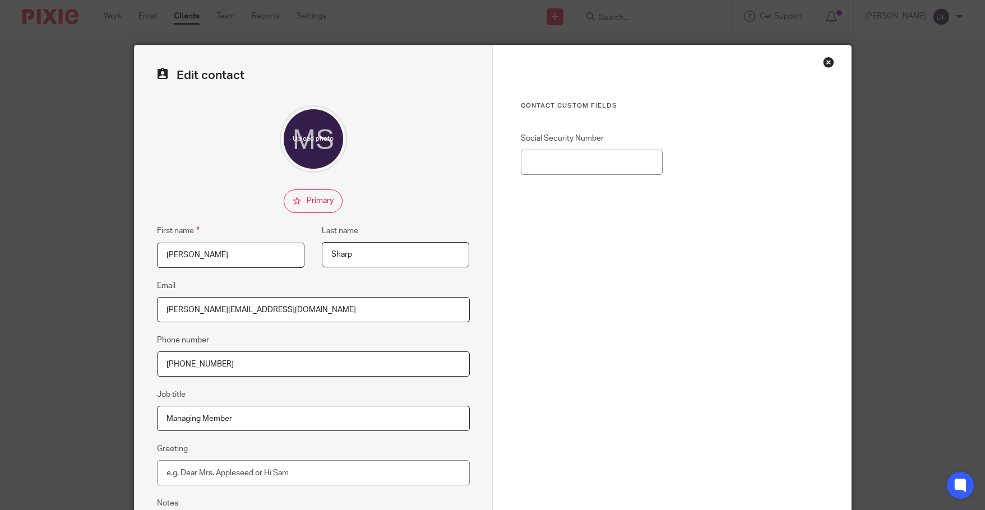
drag, startPoint x: 279, startPoint y: 312, endPoint x: 123, endPoint y: 314, distance: 155.4
click at [123, 314] on div "Edit contact First name [PERSON_NAME] Last name [PERSON_NAME] Email [PERSON_NAM…" at bounding box center [492, 255] width 985 height 510
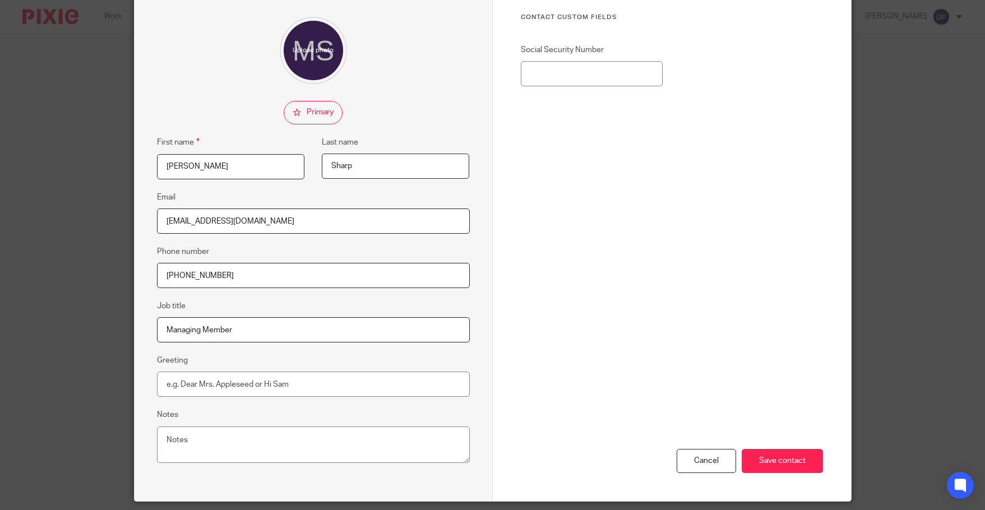
scroll to position [69, 0]
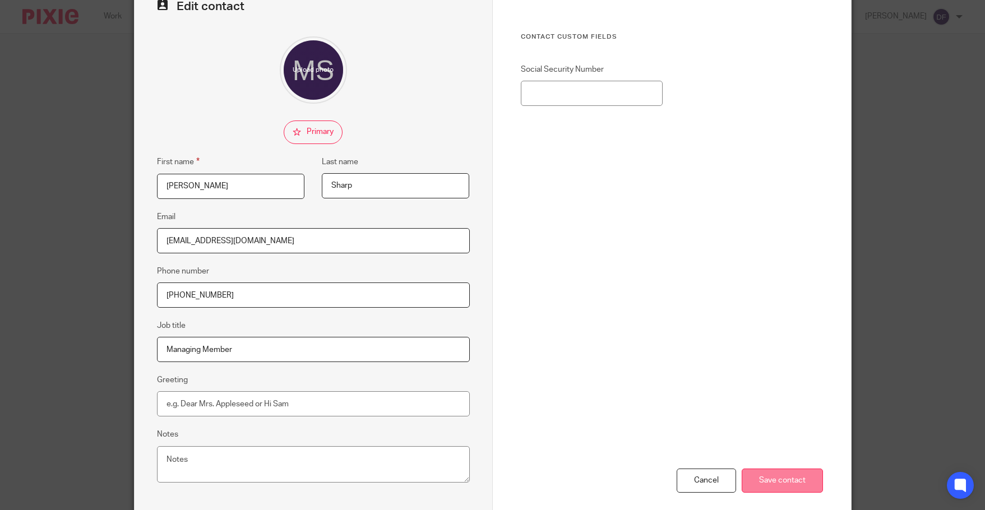
type input "[EMAIL_ADDRESS][DOMAIN_NAME]"
click at [788, 474] on input "Save contact" at bounding box center [782, 481] width 81 height 24
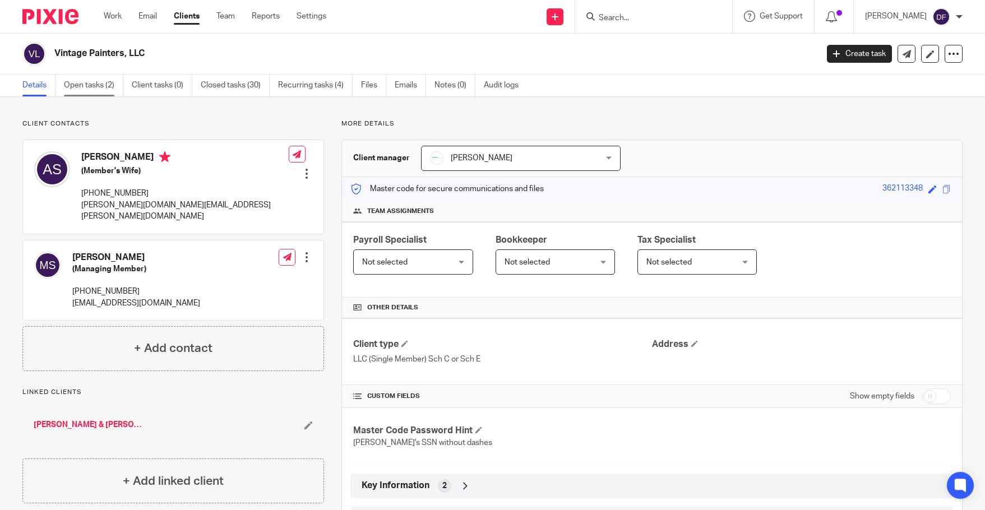
click at [107, 91] on link "Open tasks (2)" at bounding box center [93, 86] width 59 height 22
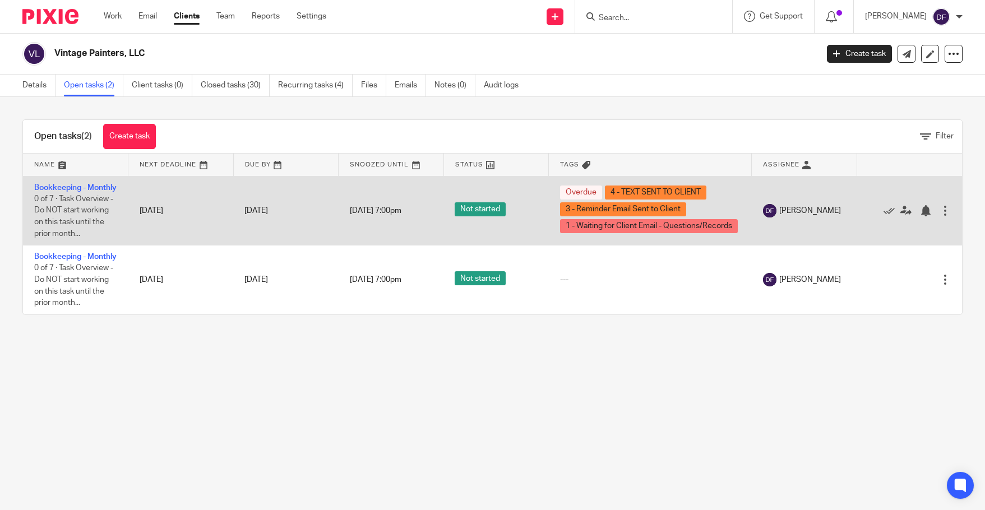
click at [52, 192] on td "Bookkeeping - Monthly 0 of 7 · Task Overview - Do NOT start working on this tas…" at bounding box center [75, 211] width 105 height 70
click at [52, 192] on link "Bookkeeping - Monthly" at bounding box center [75, 188] width 82 height 8
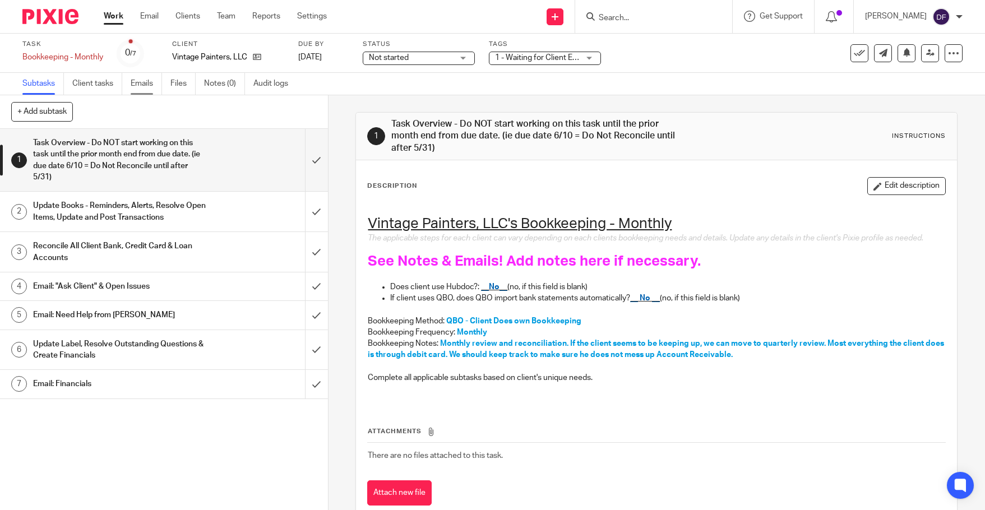
click at [140, 85] on link "Emails" at bounding box center [146, 84] width 31 height 22
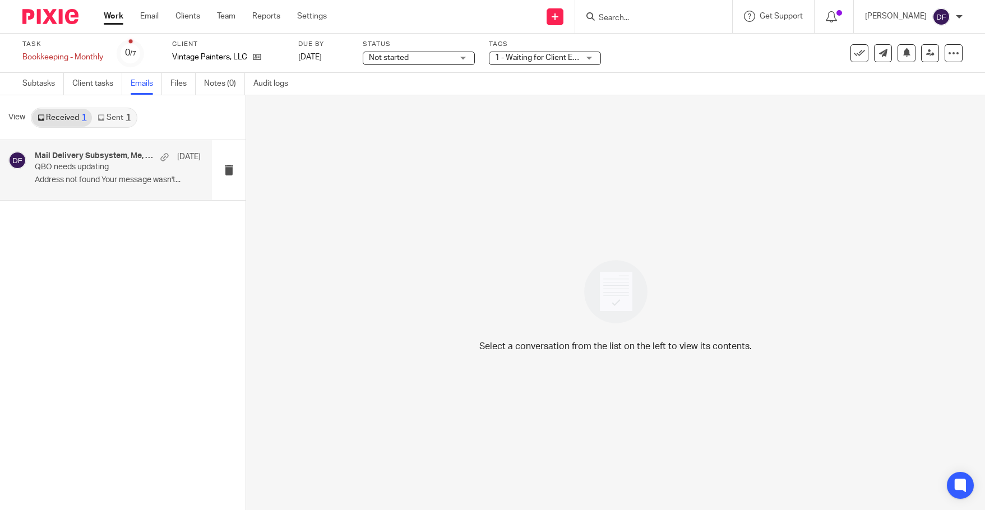
click at [120, 179] on p "Address not found Your message wasn't..." at bounding box center [118, 181] width 166 height 10
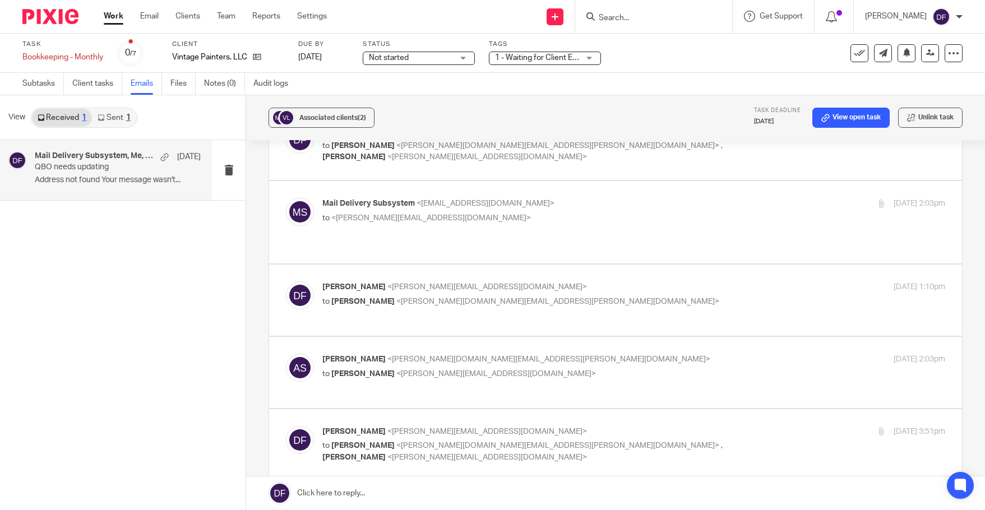
scroll to position [897, 0]
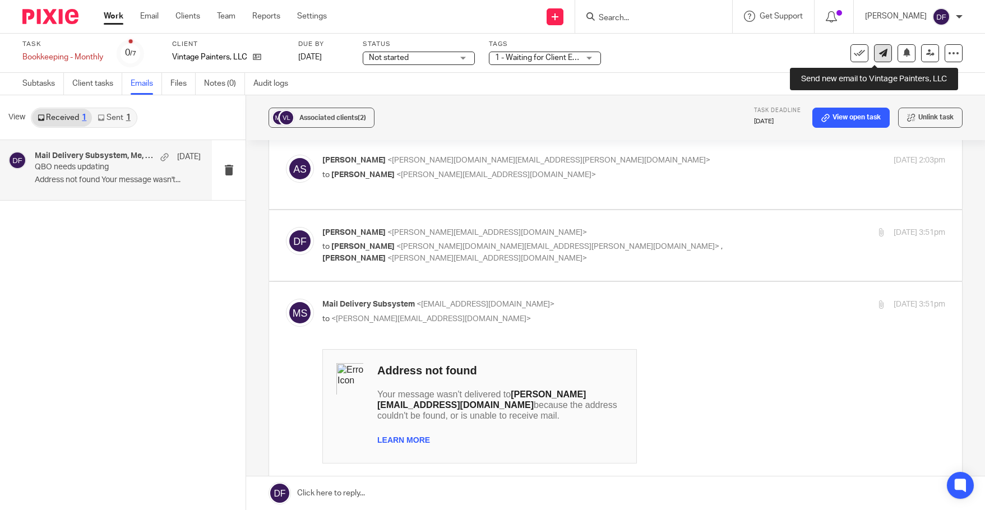
click at [882, 57] on link at bounding box center [883, 53] width 18 height 18
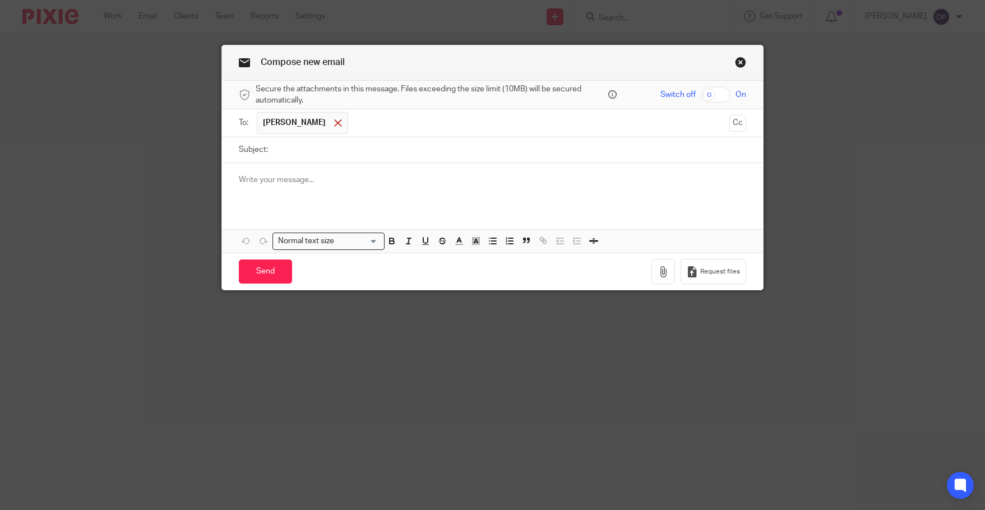
click at [331, 127] on div at bounding box center [337, 123] width 13 height 17
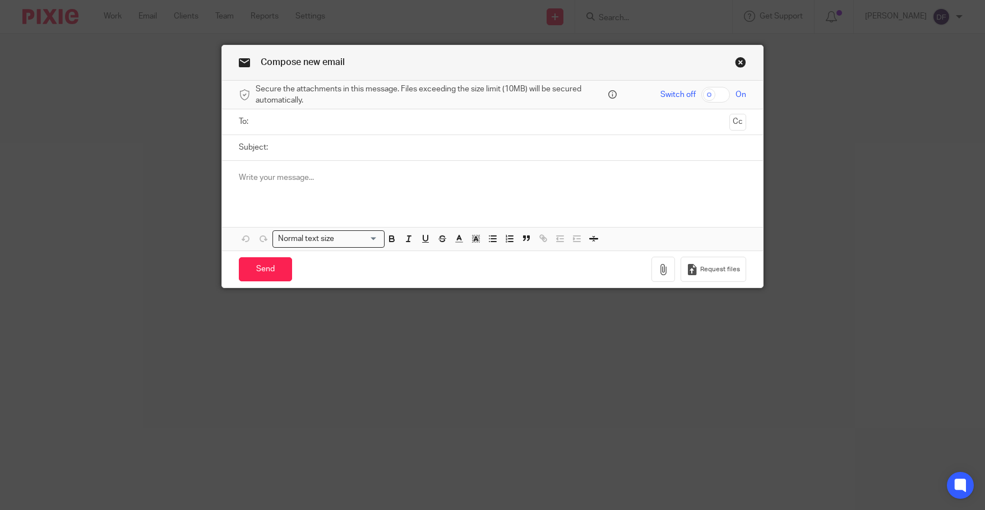
click at [296, 125] on input "text" at bounding box center [492, 122] width 465 height 13
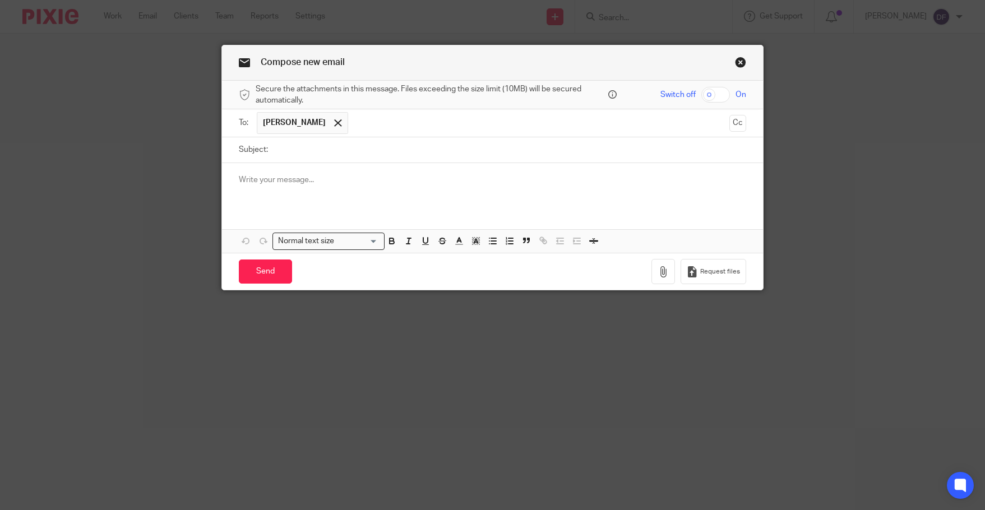
click at [305, 148] on input "Subject:" at bounding box center [510, 149] width 472 height 25
type input "updating QBO"
click at [307, 174] on p at bounding box center [492, 179] width 507 height 11
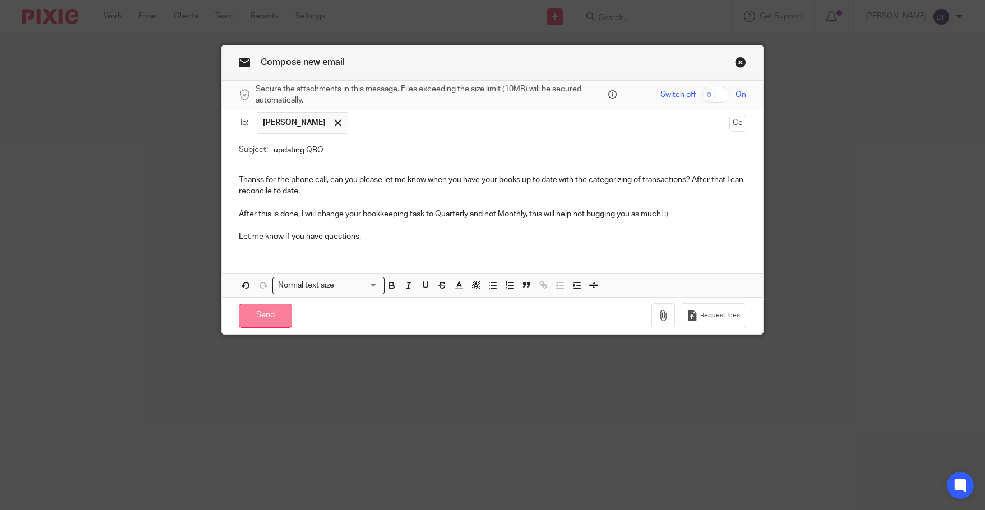
drag, startPoint x: 291, startPoint y: 317, endPoint x: 275, endPoint y: 319, distance: 15.7
click at [275, 319] on div "Send You have unsaved changes Request files" at bounding box center [492, 315] width 541 height 37
click at [275, 319] on input "Send" at bounding box center [265, 316] width 53 height 24
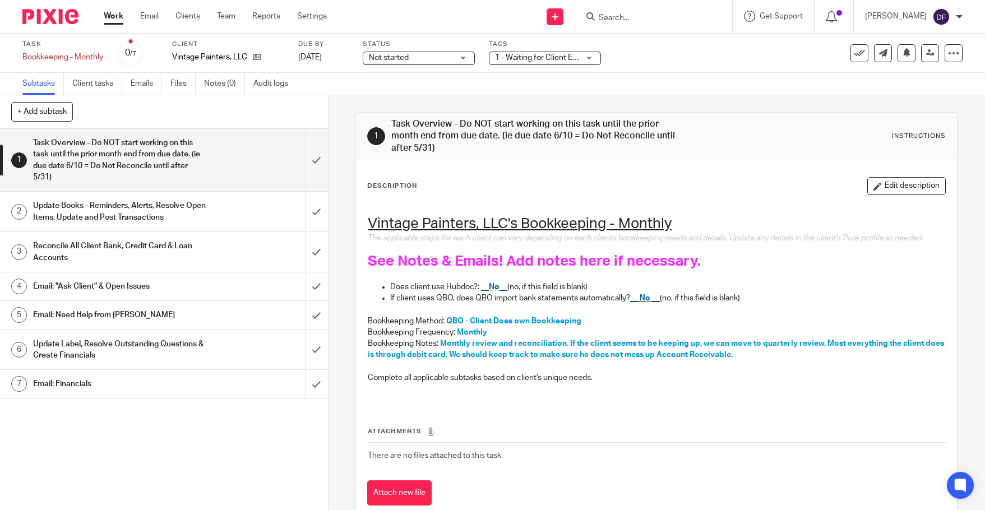
click at [111, 13] on link "Work" at bounding box center [114, 16] width 20 height 11
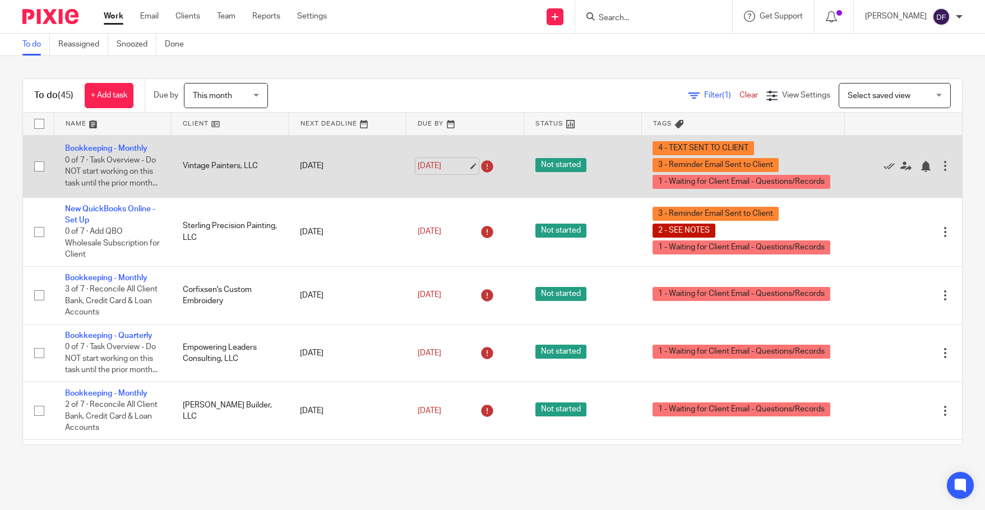
click at [458, 169] on link "[DATE]" at bounding box center [443, 166] width 50 height 12
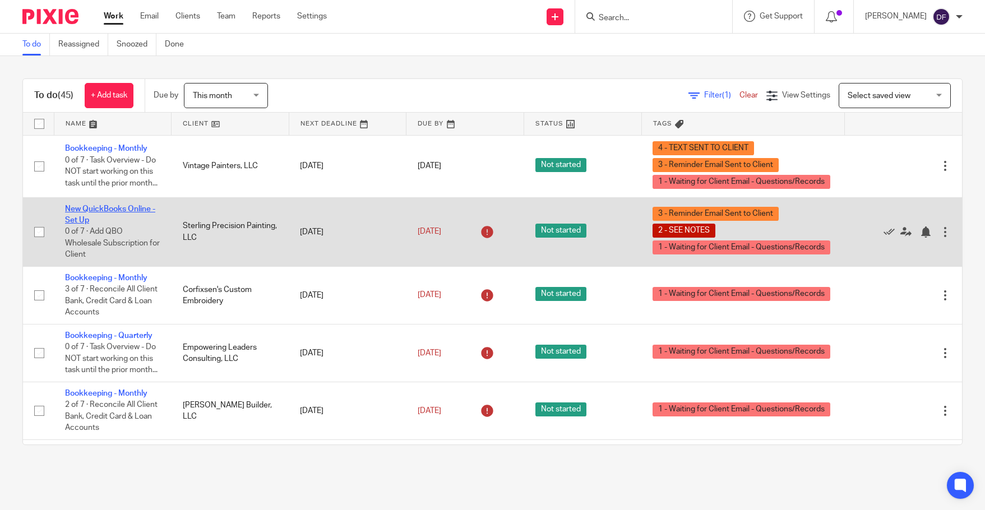
click at [112, 218] on link "New QuickBooks Online - Set Up" at bounding box center [110, 214] width 90 height 19
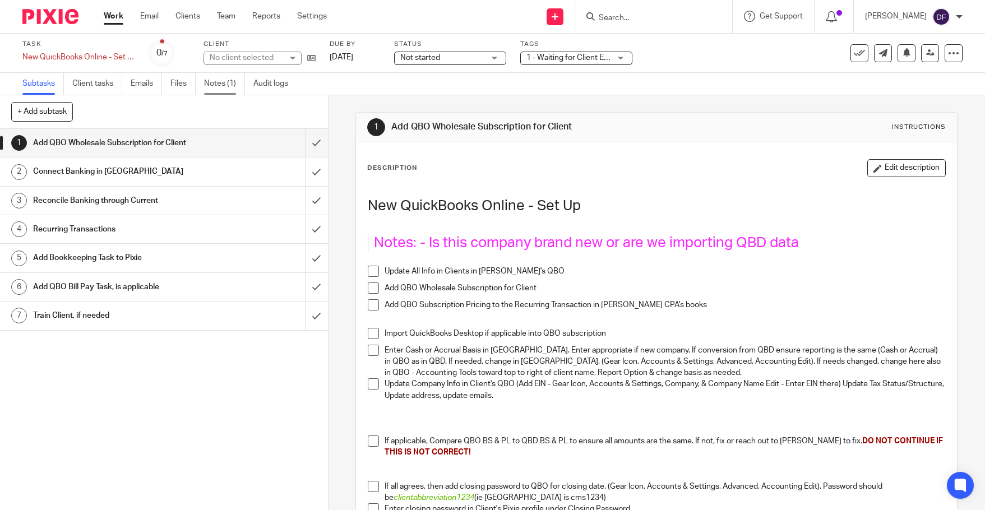
click at [219, 86] on link "Notes (1)" at bounding box center [224, 84] width 41 height 22
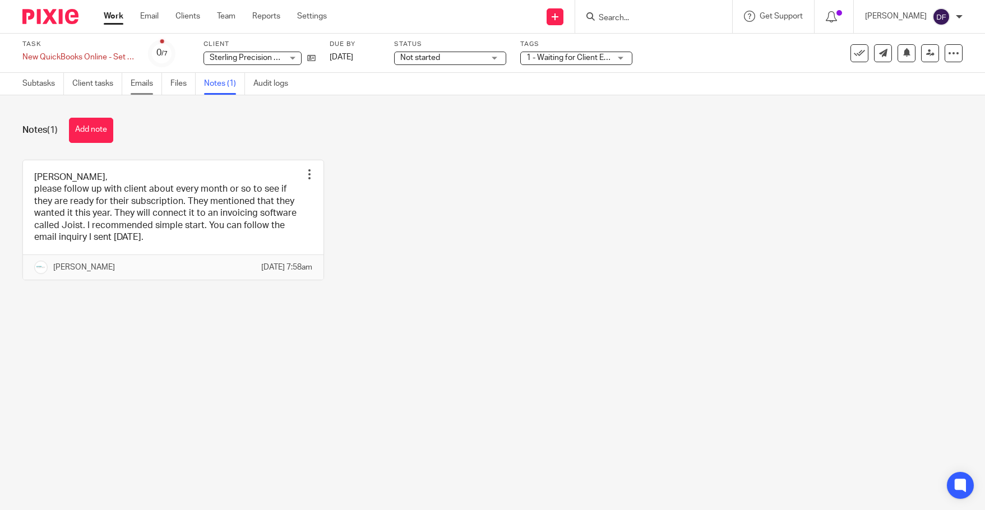
click at [142, 86] on link "Emails" at bounding box center [146, 84] width 31 height 22
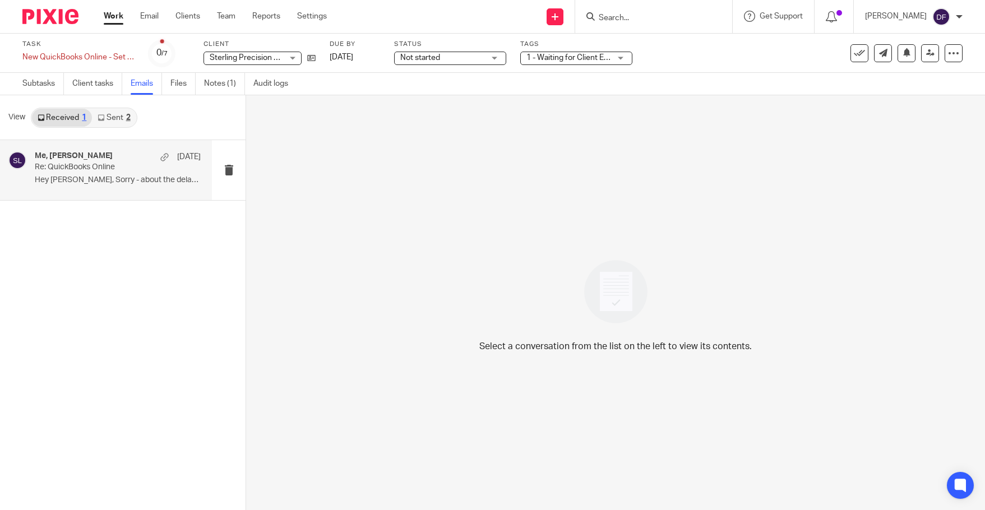
click at [98, 170] on p "Re: QuickBooks Online" at bounding box center [101, 168] width 133 height 10
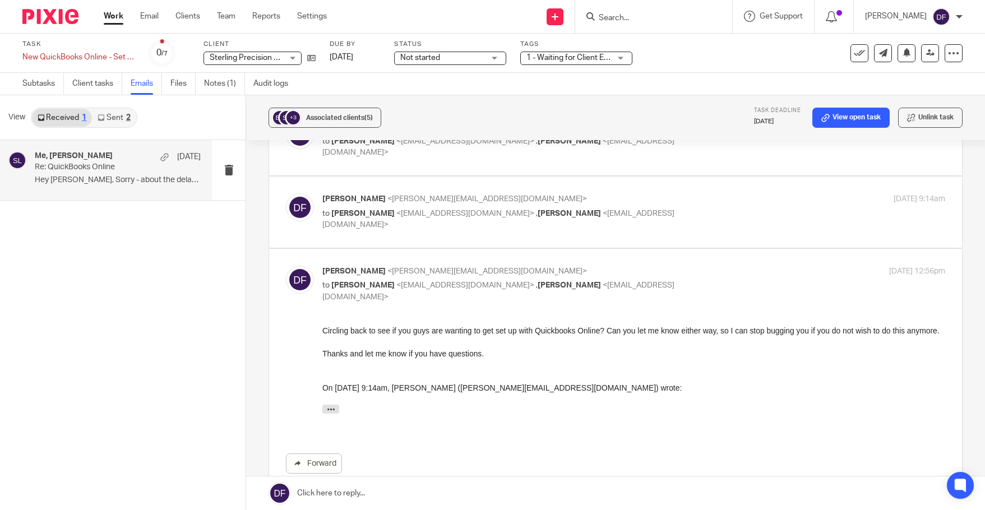
scroll to position [337, 0]
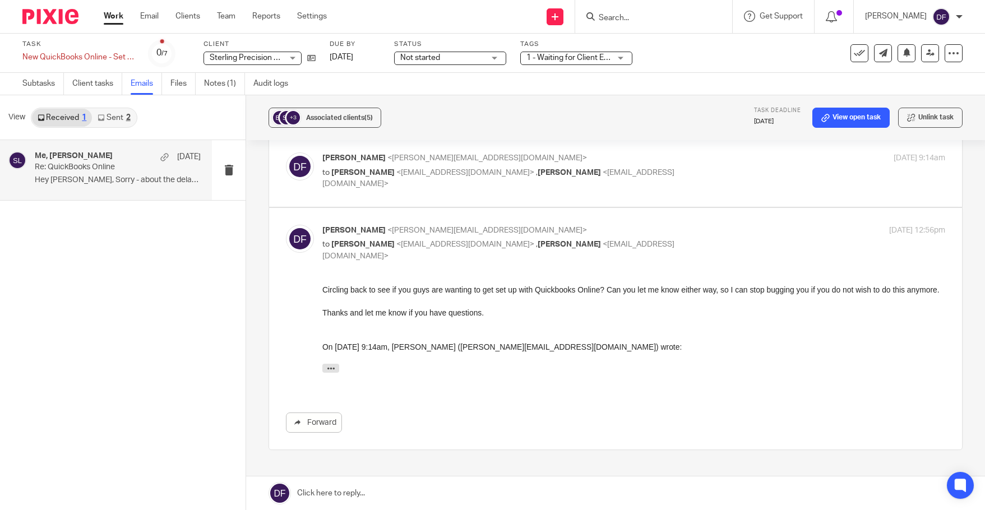
drag, startPoint x: 501, startPoint y: 474, endPoint x: 512, endPoint y: 473, distance: 10.7
click at [502, 474] on div "Re: QuickBooks Online Reply to everyone [PERSON_NAME] <[PERSON_NAME][EMAIL_ADDR…" at bounding box center [616, 173] width 694 height 711
click at [514, 486] on link at bounding box center [615, 494] width 739 height 34
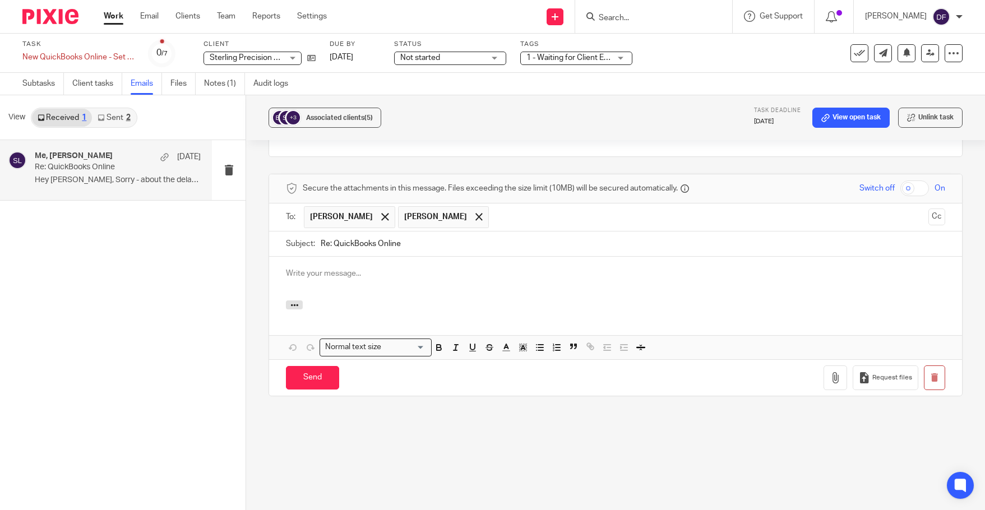
scroll to position [0, 0]
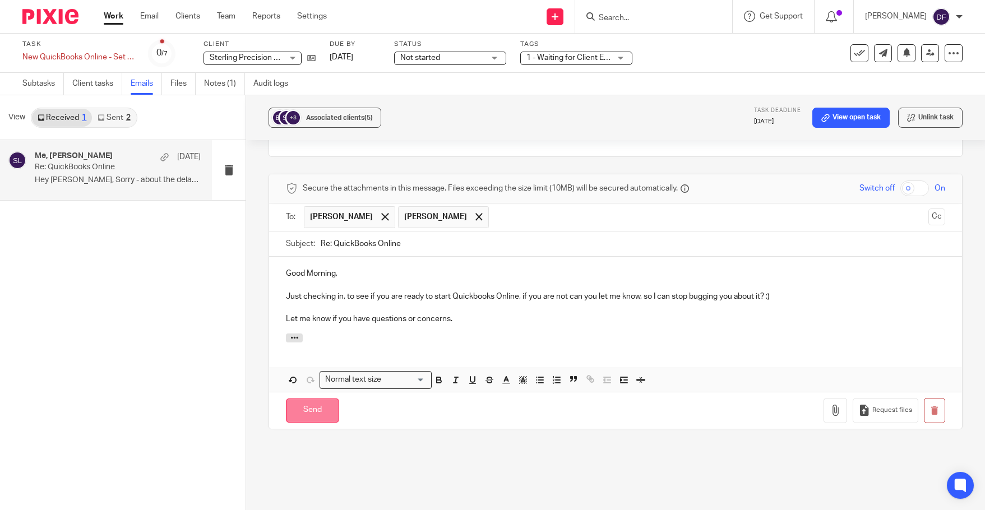
click at [328, 423] on input "Send" at bounding box center [312, 411] width 53 height 24
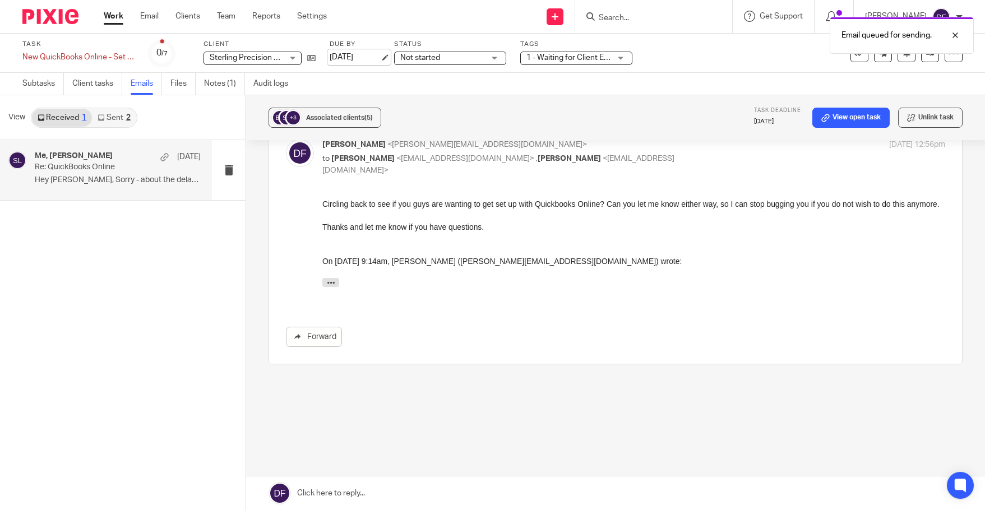
click at [380, 57] on link "[DATE]" at bounding box center [355, 58] width 50 height 12
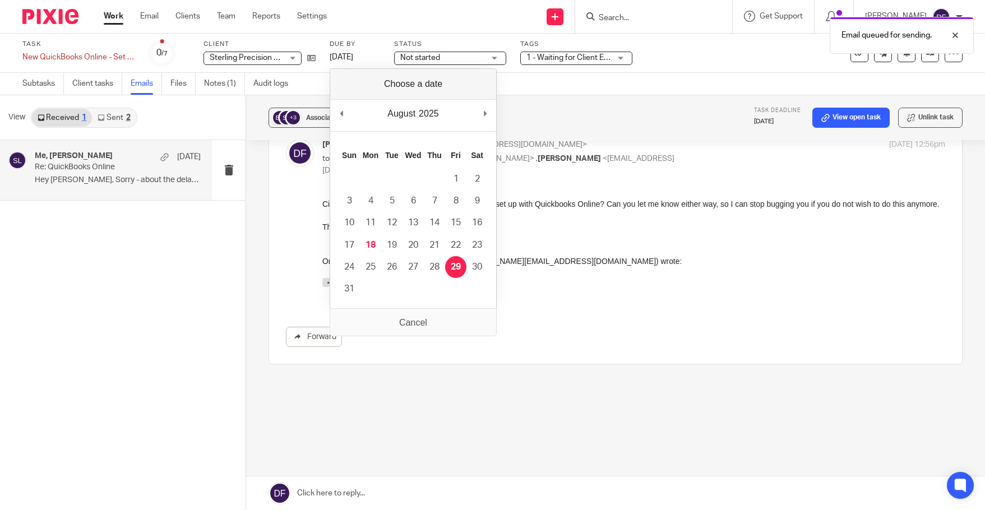
drag, startPoint x: 456, startPoint y: 272, endPoint x: 93, endPoint y: 63, distance: 418.6
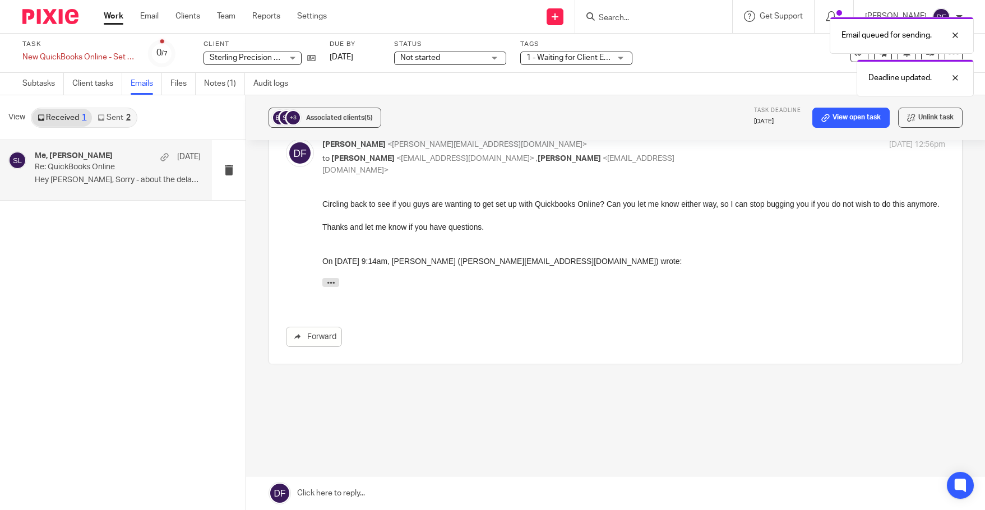
click at [124, 12] on ul "Work Email Clients Team Reports Settings" at bounding box center [224, 16] width 240 height 11
click at [112, 13] on link "Work" at bounding box center [114, 16] width 20 height 11
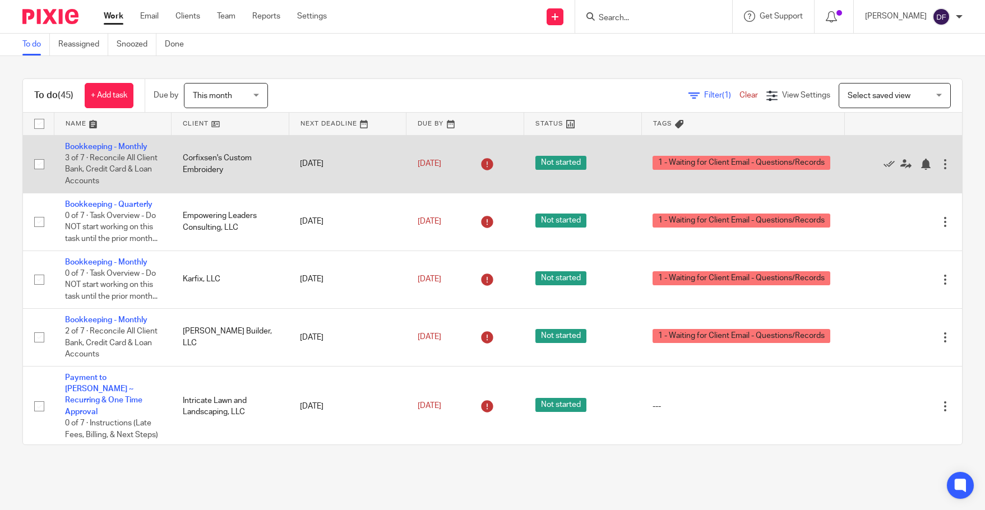
click at [205, 165] on td "Corfixsen's Custom Embroidery" at bounding box center [231, 164] width 118 height 58
click at [133, 147] on link "Bookkeeping - Monthly" at bounding box center [106, 147] width 82 height 8
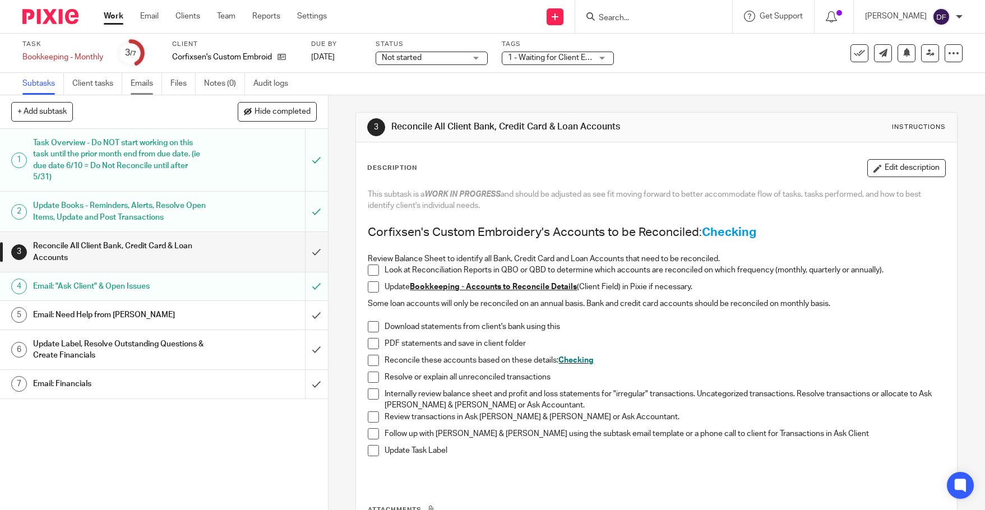
click at [140, 85] on link "Emails" at bounding box center [146, 84] width 31 height 22
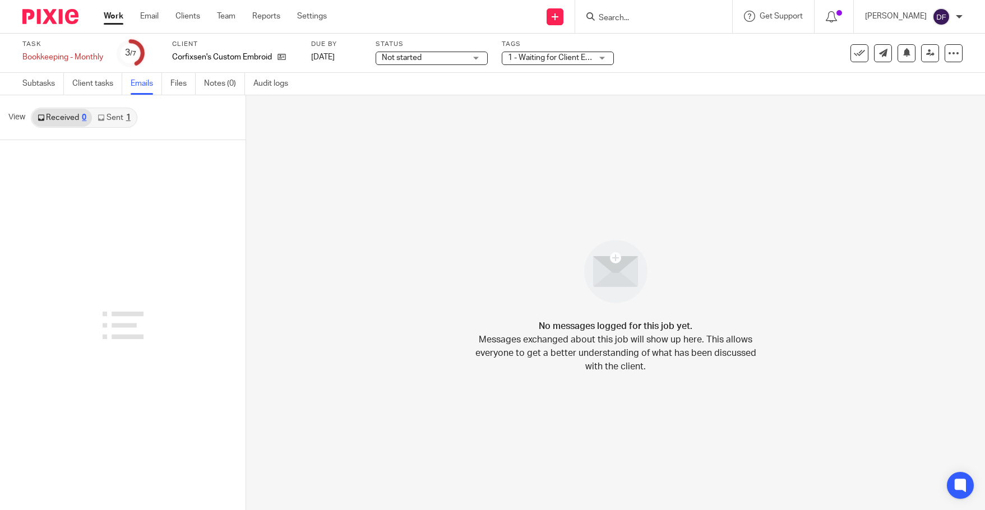
click at [131, 116] on link "Sent 1" at bounding box center [114, 118] width 44 height 18
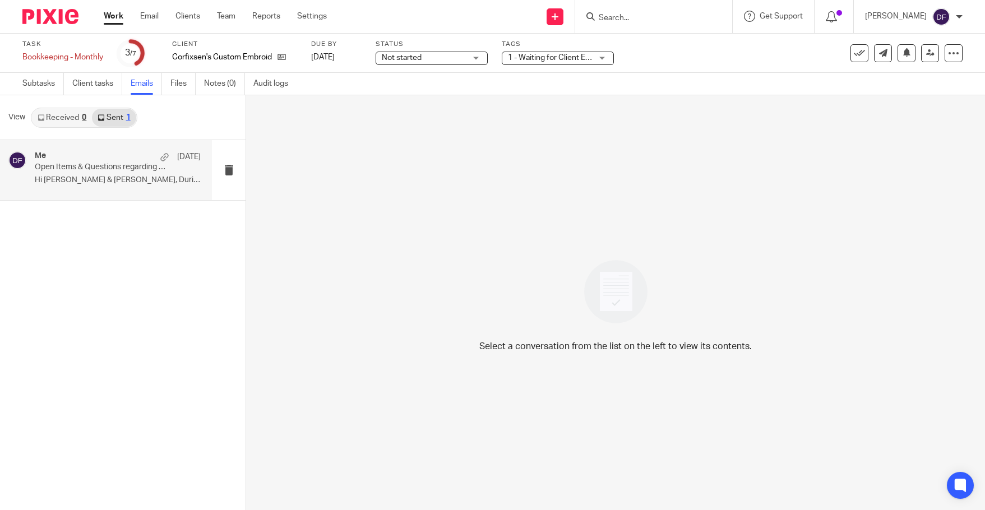
click at [131, 182] on p "Hi Chad & Allie, During our Monthly..." at bounding box center [118, 181] width 166 height 10
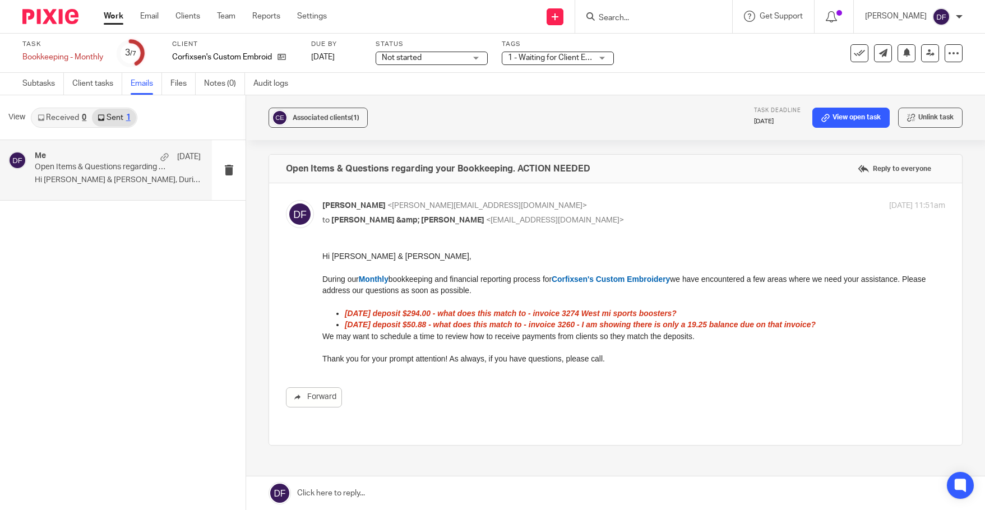
click at [418, 497] on link at bounding box center [615, 494] width 739 height 34
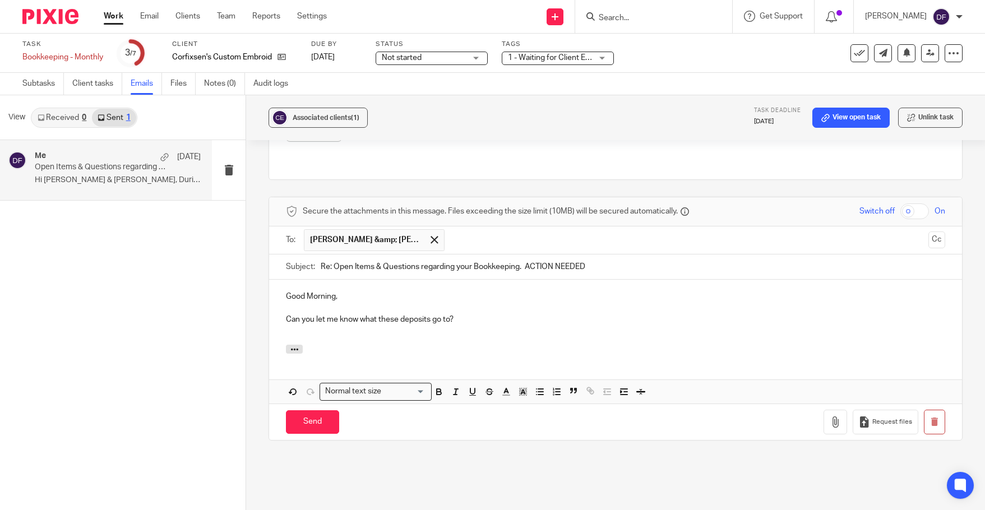
click at [297, 332] on div "Good Morning, Can you let me know what these deposits go to?" at bounding box center [615, 312] width 693 height 65
click at [298, 345] on button "button" at bounding box center [294, 349] width 17 height 9
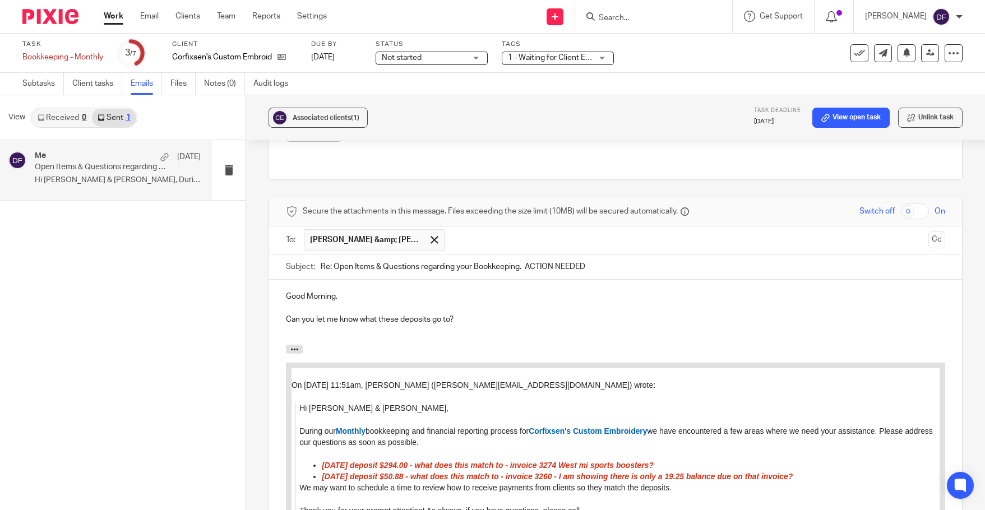
click at [483, 314] on p "Can you let me know what these deposits go to?" at bounding box center [616, 319] width 660 height 11
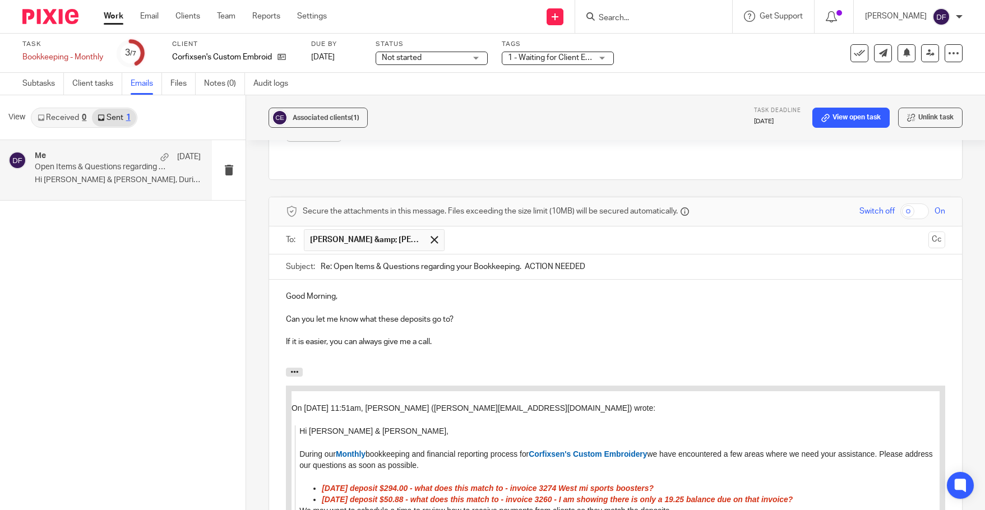
scroll to position [463, 0]
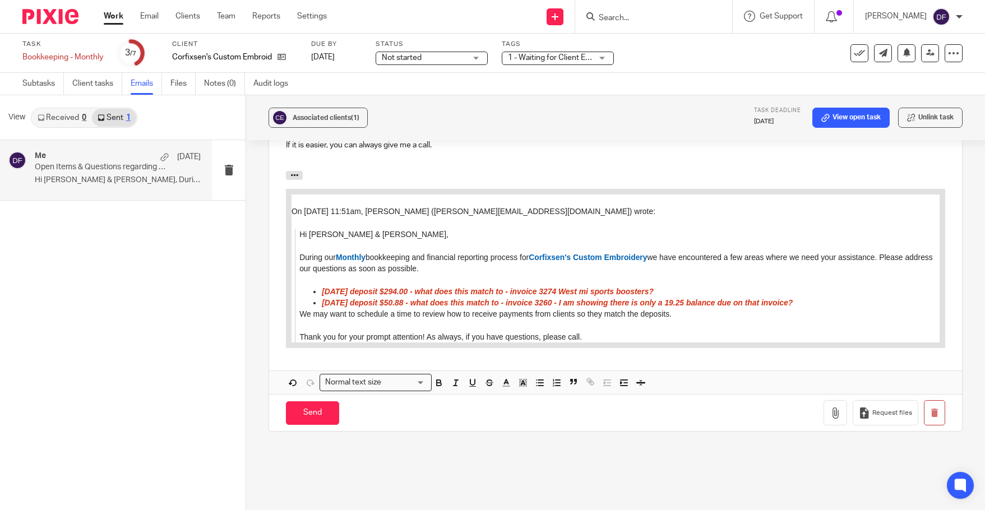
drag, startPoint x: 315, startPoint y: 406, endPoint x: 314, endPoint y: 340, distance: 66.2
click at [315, 405] on input "Send" at bounding box center [312, 414] width 53 height 24
click at [541, 54] on span "1 - Waiting for Client Email - Questions/Records" at bounding box center [591, 58] width 167 height 8
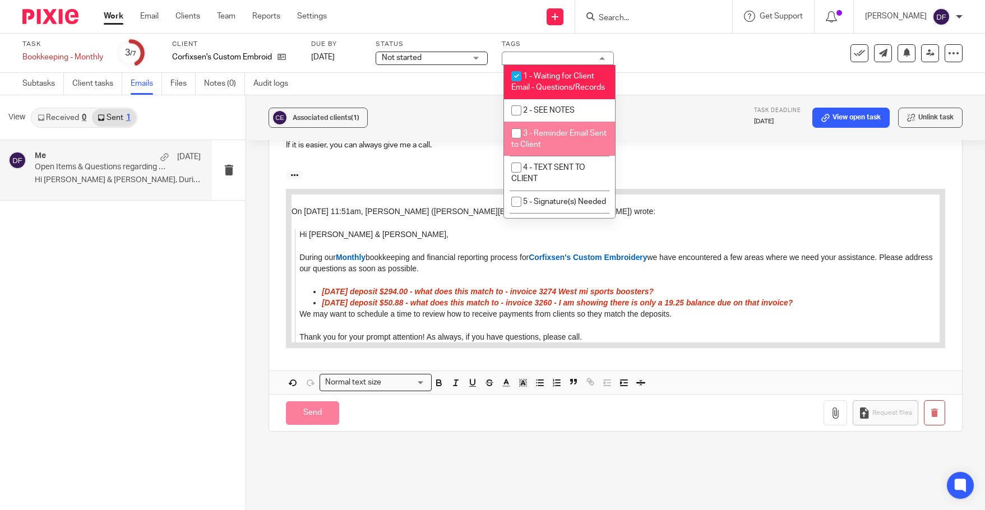
click at [545, 140] on li "3 - Reminder Email Sent to Client" at bounding box center [559, 139] width 111 height 34
checkbox input "true"
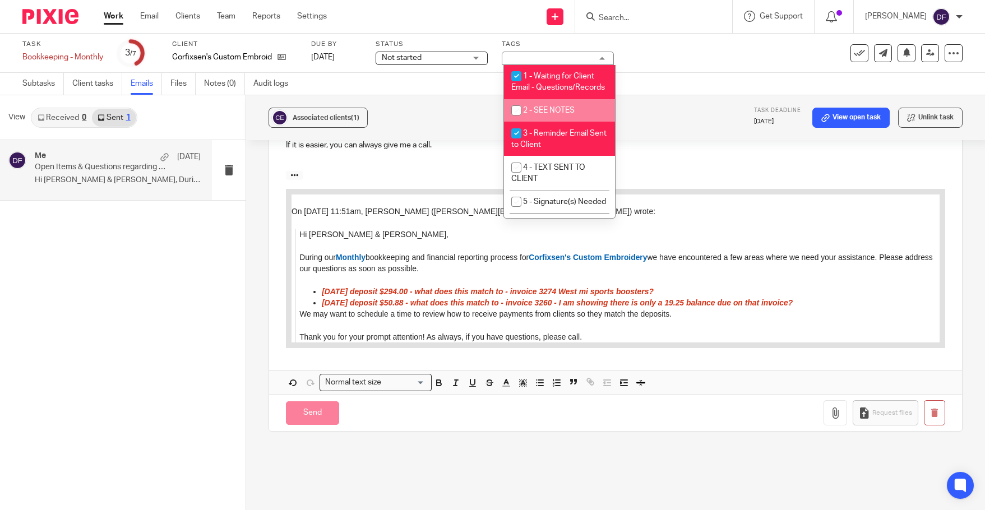
drag, startPoint x: 745, startPoint y: 90, endPoint x: 700, endPoint y: 90, distance: 44.9
click at [744, 90] on div "Subtasks Client tasks Emails Files Notes (0) Audit logs" at bounding box center [492, 84] width 985 height 22
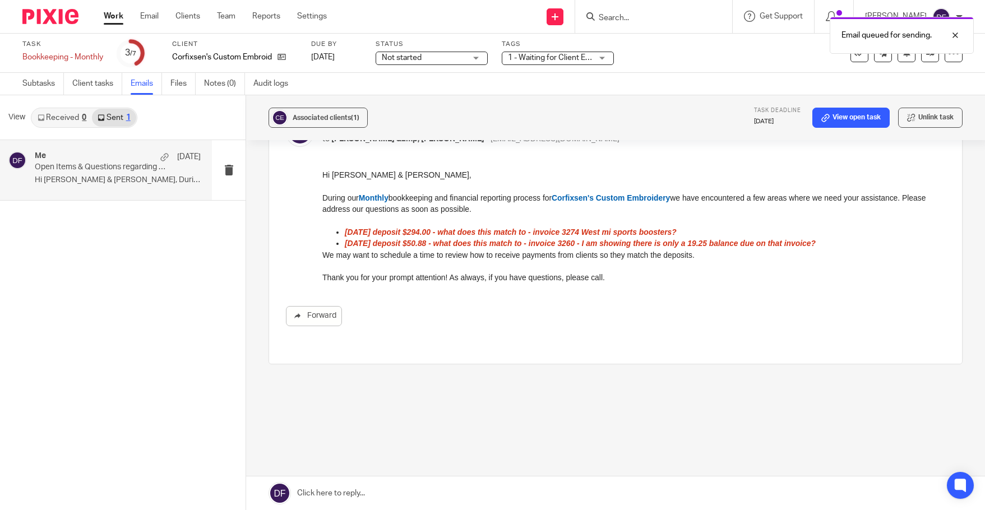
scroll to position [70, 0]
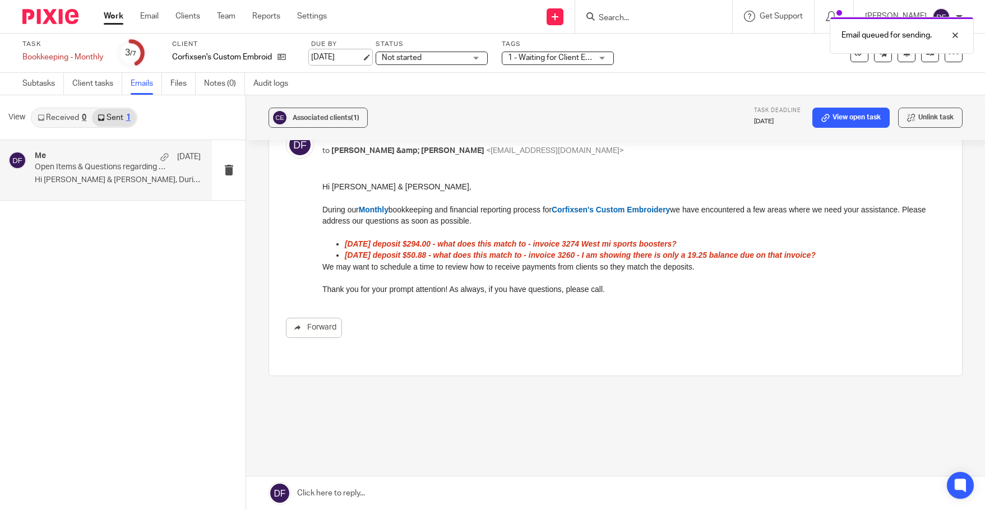
click at [362, 58] on link "Aug 1, 2025" at bounding box center [336, 58] width 50 height 12
click at [108, 16] on link "Work" at bounding box center [114, 16] width 20 height 11
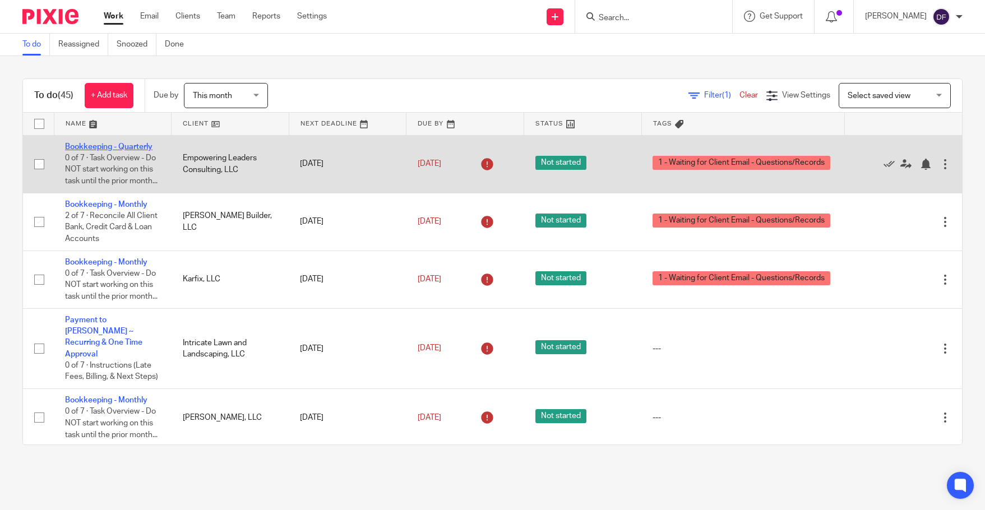
click at [114, 147] on link "Bookkeeping - Quarterly" at bounding box center [108, 147] width 87 height 8
click at [114, 148] on link "Bookkeeping - Quarterly" at bounding box center [108, 147] width 87 height 8
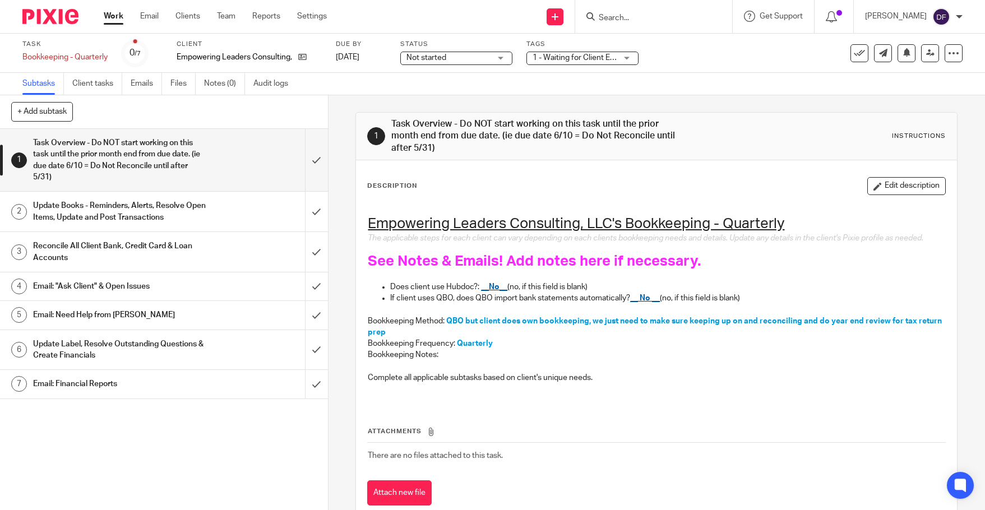
click at [196, 209] on h1 "Update Books - Reminders, Alerts, Resolve Open Items, Update and Post Transacti…" at bounding box center [120, 211] width 174 height 29
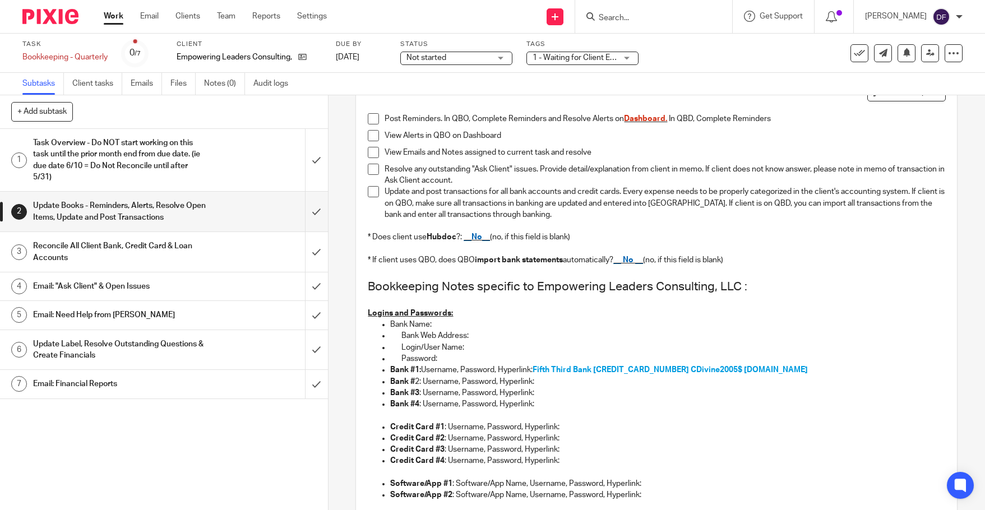
scroll to position [112, 0]
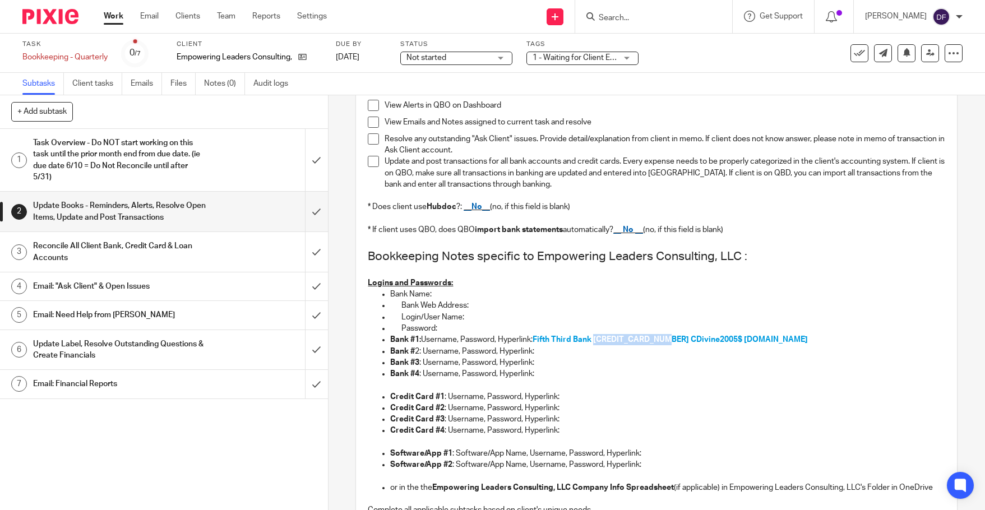
drag, startPoint x: 668, startPoint y: 338, endPoint x: 596, endPoint y: 342, distance: 72.5
click at [596, 342] on span "Fifth Third Bank 5480091603365179 CDivine2005$ 53.com" at bounding box center [670, 340] width 275 height 8
copy span "5480091603365179"
click at [721, 340] on span "Fifth Third Bank 5480091603365179 CDivine2005$ 53.com" at bounding box center [670, 340] width 275 height 8
click at [711, 340] on span "Fifth Third Bank 5480091603365179 CDivine2005$ 53.com" at bounding box center [670, 340] width 275 height 8
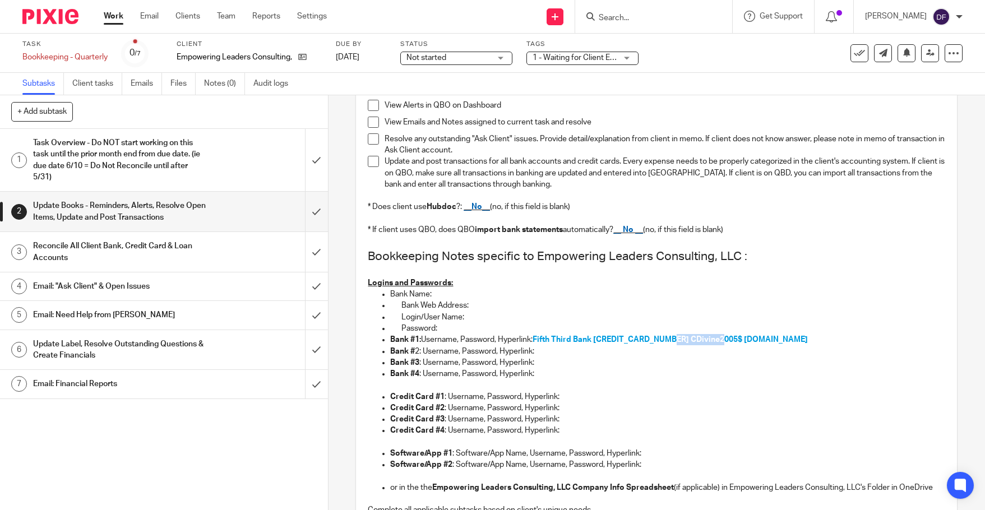
drag, startPoint x: 721, startPoint y: 338, endPoint x: 671, endPoint y: 342, distance: 50.0
click at [671, 342] on span "Fifth Third Bank 5480091603365179 CDivine2005$ 53.com" at bounding box center [670, 340] width 275 height 8
copy span "CDivine2005$"
click at [142, 81] on link "Emails" at bounding box center [146, 84] width 31 height 22
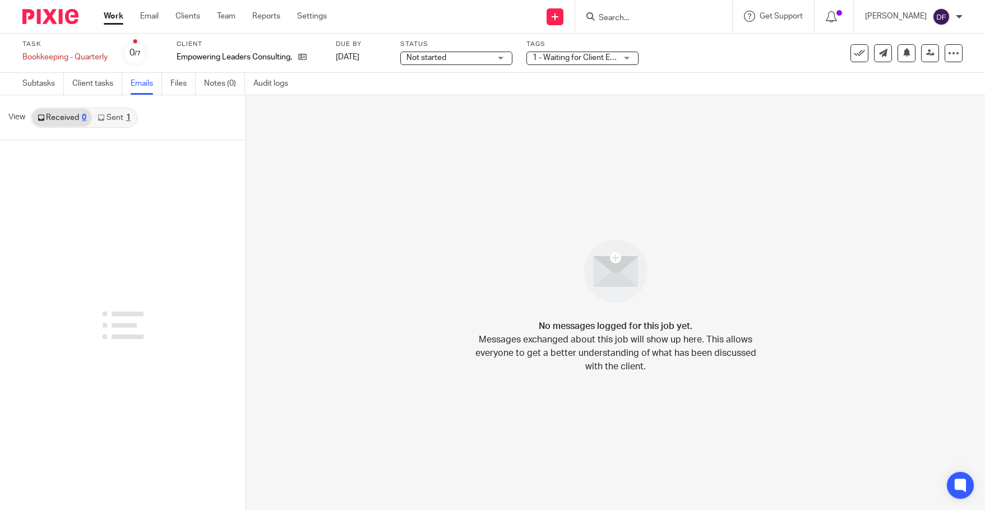
click at [122, 109] on link "Sent 1" at bounding box center [114, 118] width 44 height 18
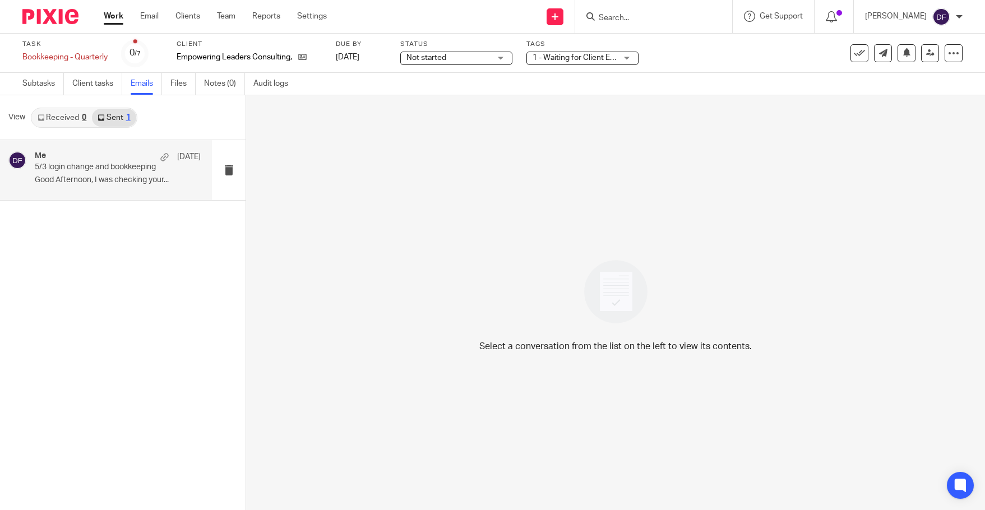
click at [109, 173] on div "Me [DATE] 5/3 login change and bookkeeping Good Afternoon, I was checking your.…" at bounding box center [118, 170] width 166 height 38
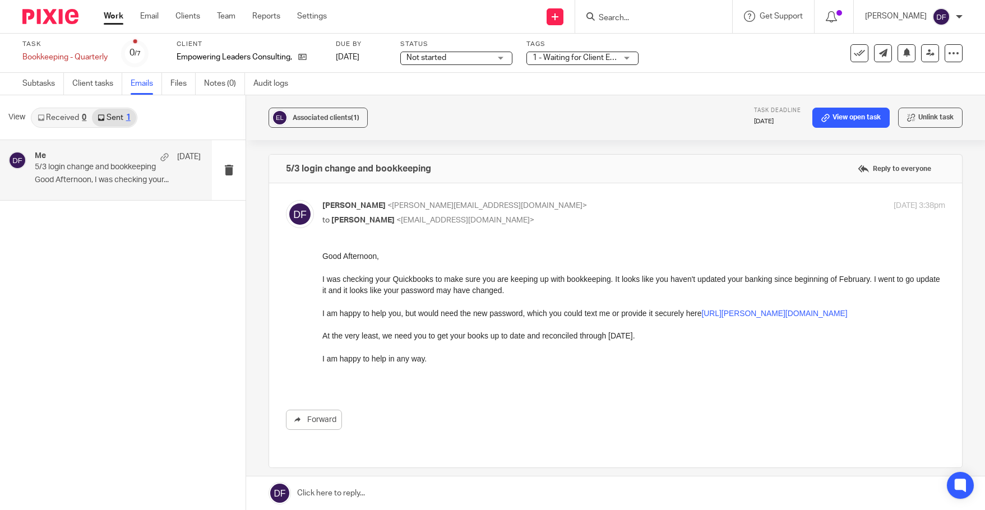
click at [361, 481] on link at bounding box center [615, 494] width 739 height 34
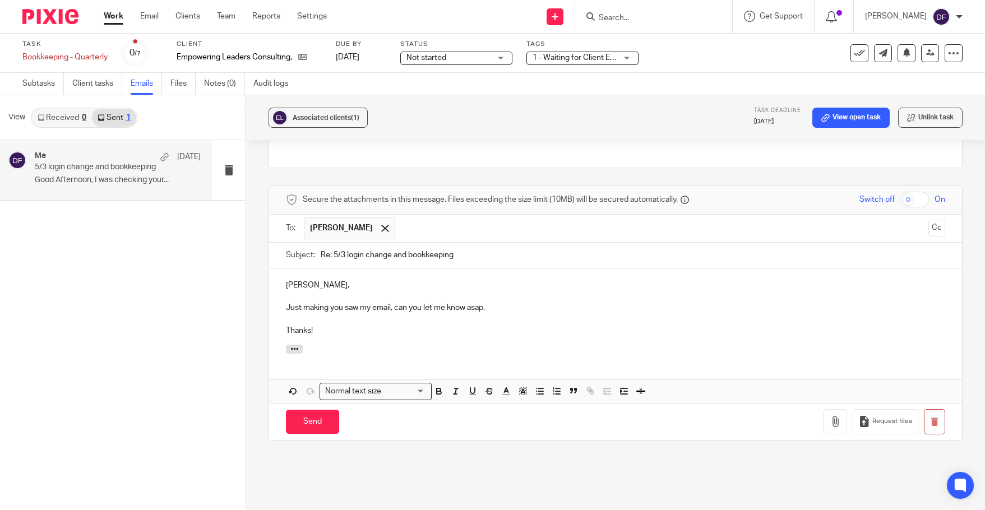
drag, startPoint x: 311, startPoint y: 427, endPoint x: 381, endPoint y: 298, distance: 147.6
click at [311, 427] on input "Send" at bounding box center [312, 422] width 53 height 24
click at [564, 54] on span "1 - Waiting for Client Email - Questions/Records" at bounding box center [616, 58] width 167 height 8
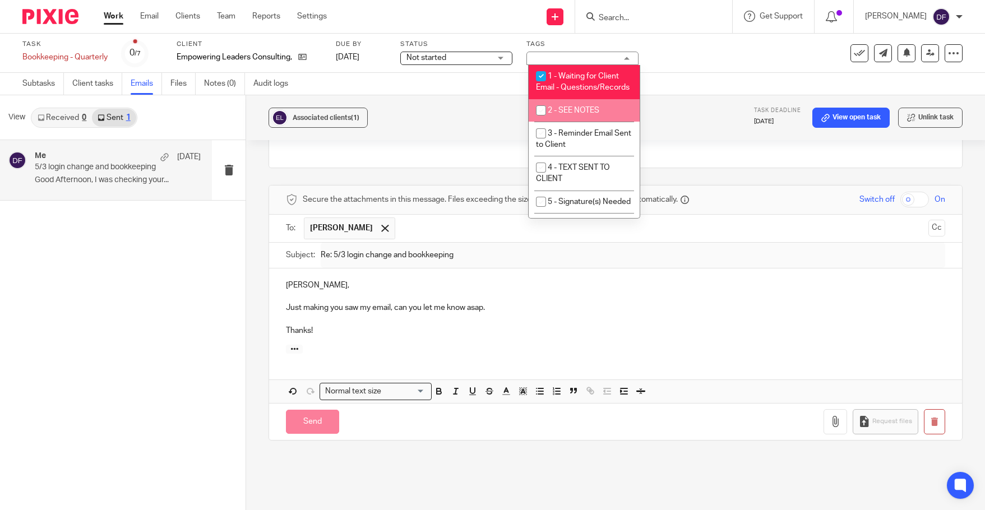
scroll to position [104, 0]
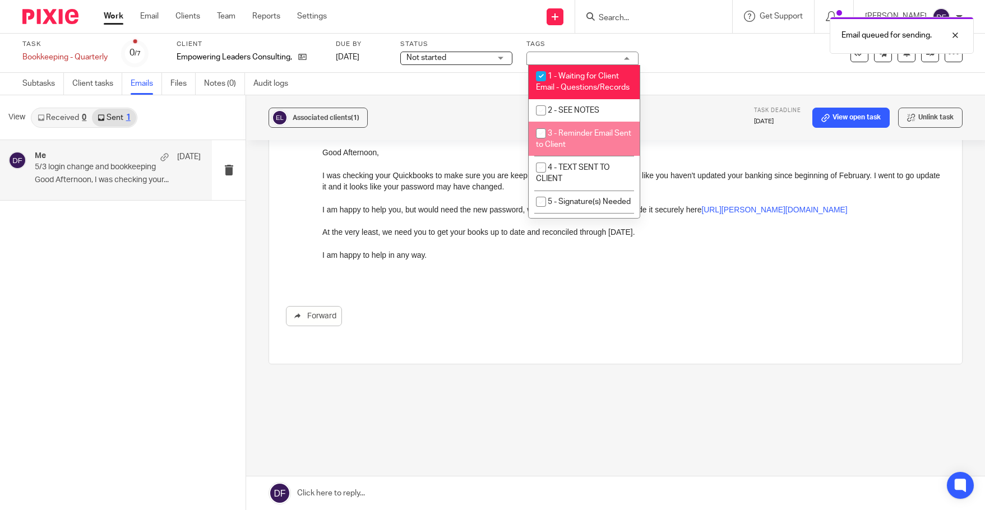
click at [584, 149] on li "3 - Reminder Email Sent to Client" at bounding box center [584, 139] width 111 height 34
checkbox input "true"
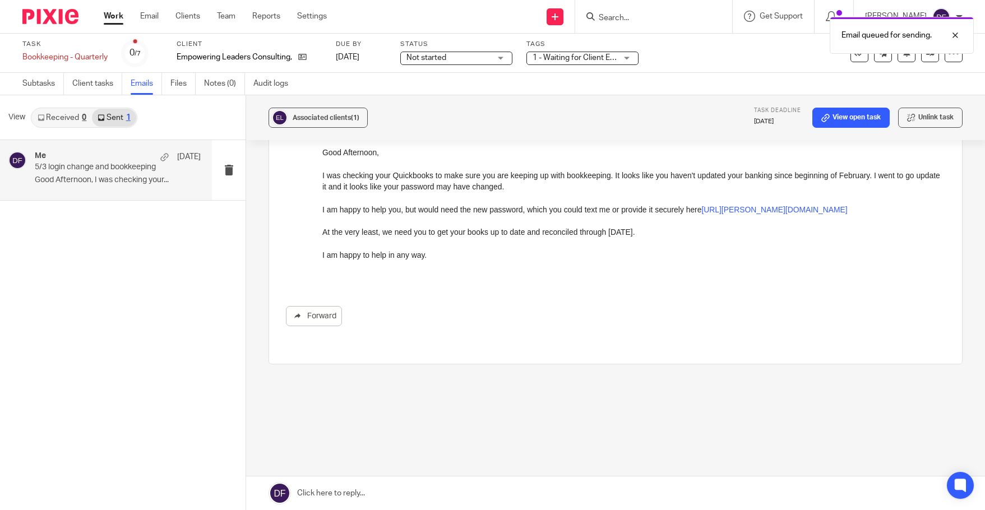
click at [701, 35] on div "Email queued for sending." at bounding box center [734, 32] width 482 height 43
click at [109, 14] on link "Work" at bounding box center [114, 16] width 20 height 11
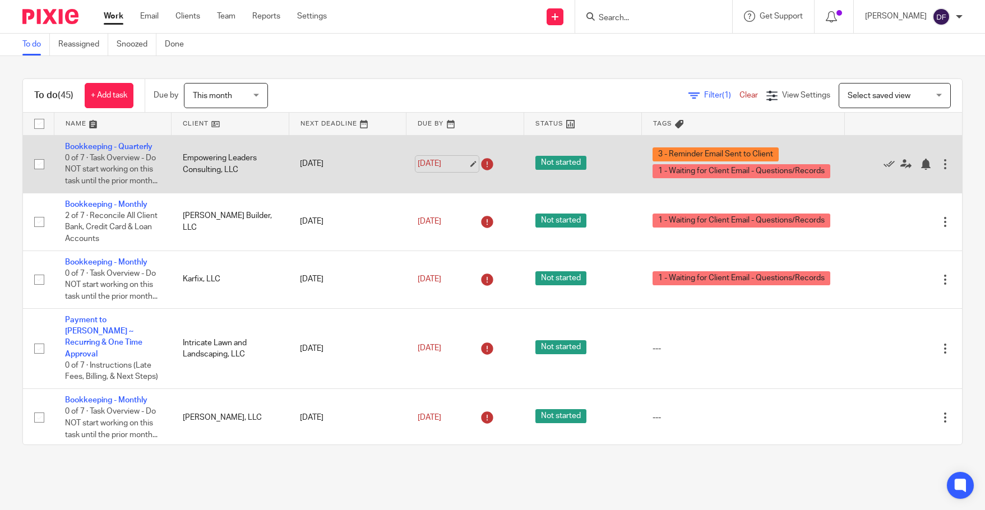
click at [455, 170] on link "[DATE]" at bounding box center [443, 164] width 50 height 12
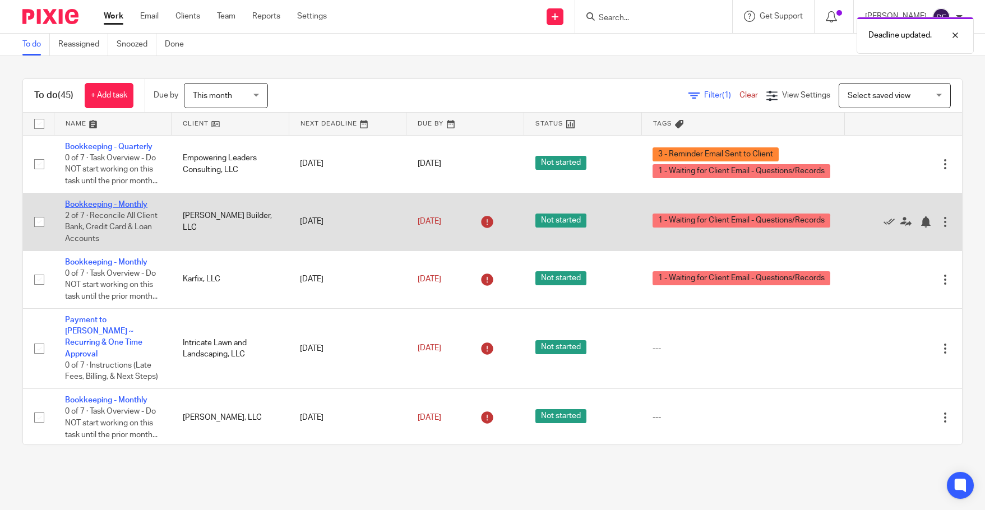
click at [109, 209] on link "Bookkeeping - Monthly" at bounding box center [106, 205] width 82 height 8
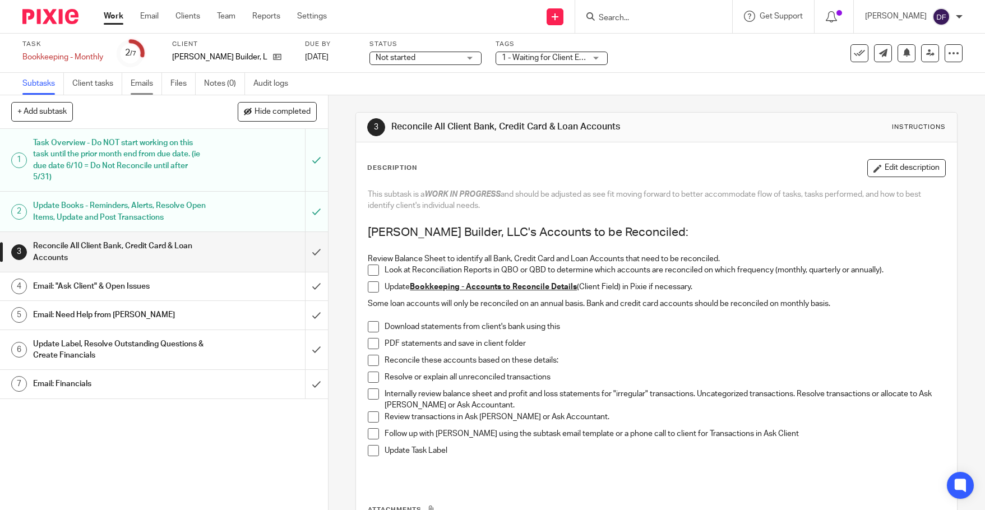
click at [148, 86] on link "Emails" at bounding box center [146, 84] width 31 height 22
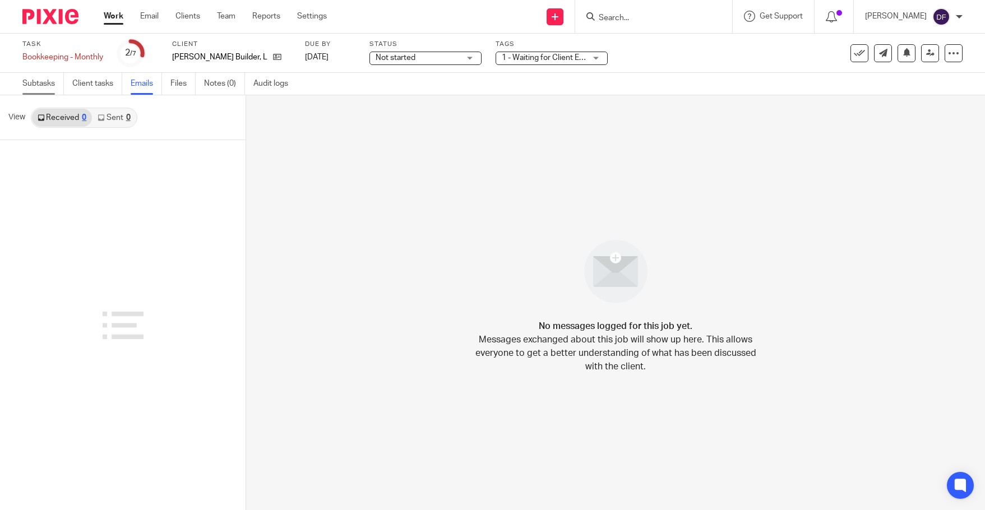
click at [36, 82] on link "Subtasks" at bounding box center [43, 84] width 42 height 22
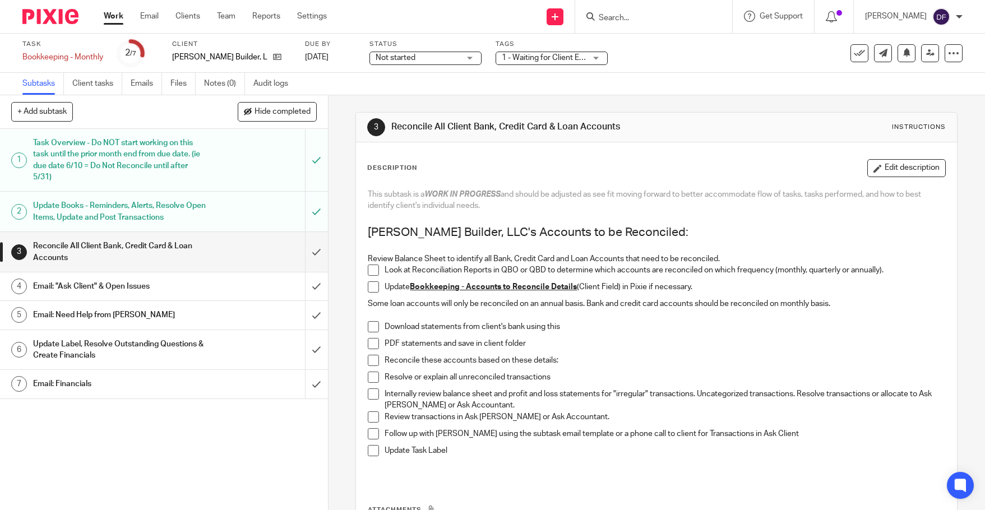
click at [219, 216] on div "Update Books - Reminders, Alerts, Resolve Open Items, Update and Post Transacti…" at bounding box center [163, 211] width 261 height 29
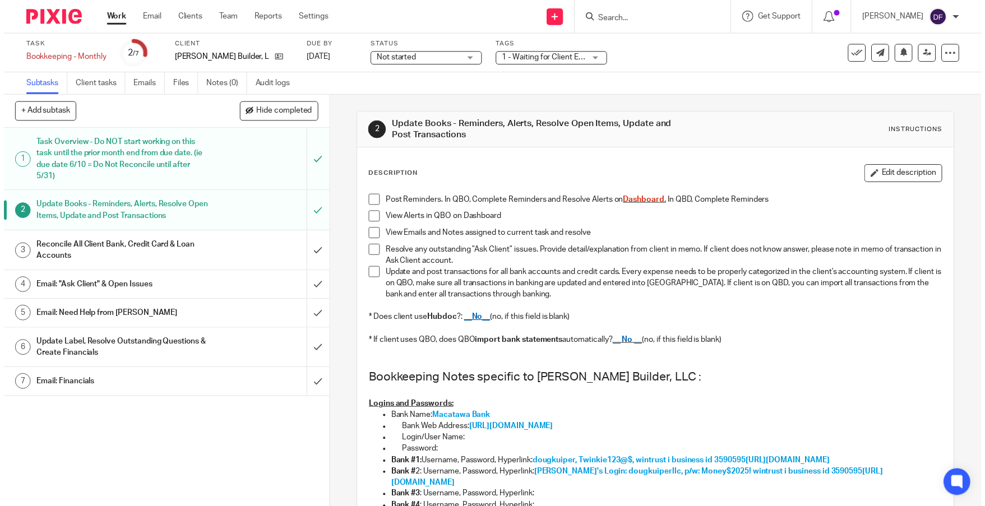
scroll to position [168, 0]
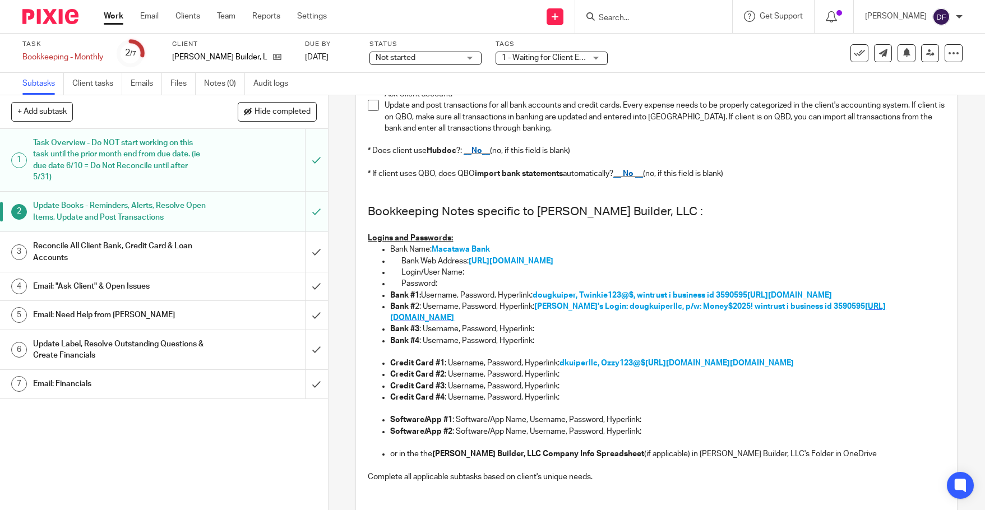
click at [831, 317] on span "[URL][DOMAIN_NAME]" at bounding box center [638, 312] width 496 height 19
drag, startPoint x: 633, startPoint y: 317, endPoint x: 593, endPoint y: 319, distance: 39.9
click at [593, 311] on span "Amy's Login: dougkuiperllc, p/w: Money$2025! wintrust i business id 3590595" at bounding box center [699, 307] width 331 height 8
drag, startPoint x: 818, startPoint y: 316, endPoint x: 787, endPoint y: 319, distance: 30.4
click at [787, 311] on span "Amy's Login: dougkuiperllc, p/w: Money$2025! wintrust i business id 3590595" at bounding box center [699, 307] width 331 height 8
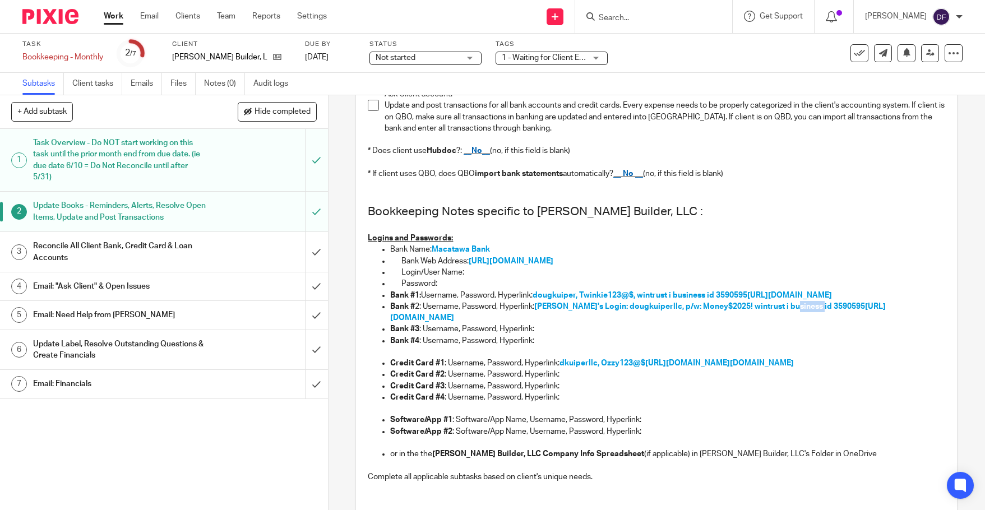
copy span "3590595"
click at [614, 311] on span "Amy's Login: dougkuiperllc, p/w: Money$2025! wintrust i business id 3590595" at bounding box center [699, 307] width 331 height 8
drag, startPoint x: 632, startPoint y: 316, endPoint x: 585, endPoint y: 321, distance: 47.4
click at [585, 311] on span "Amy's Login: dougkuiperllc, p/w: Money$2025! wintrust i business id 3590595" at bounding box center [699, 307] width 331 height 8
copy span "dougkuiperllc"
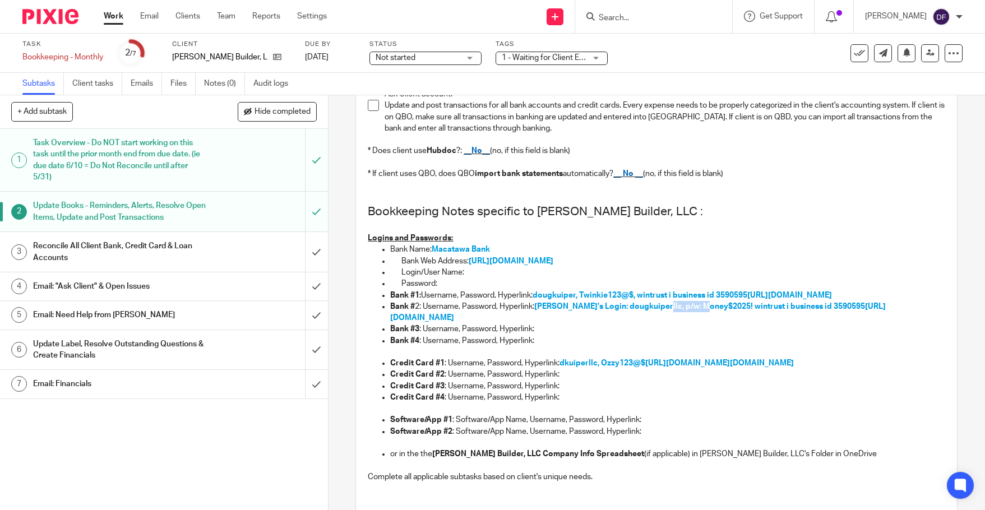
drag, startPoint x: 704, startPoint y: 315, endPoint x: 658, endPoint y: 317, distance: 46.6
click at [658, 311] on span "Amy's Login: dougkuiperllc, p/w: Money$2025! wintrust i business id 3590595" at bounding box center [699, 307] width 331 height 8
copy span "Money$2025!"
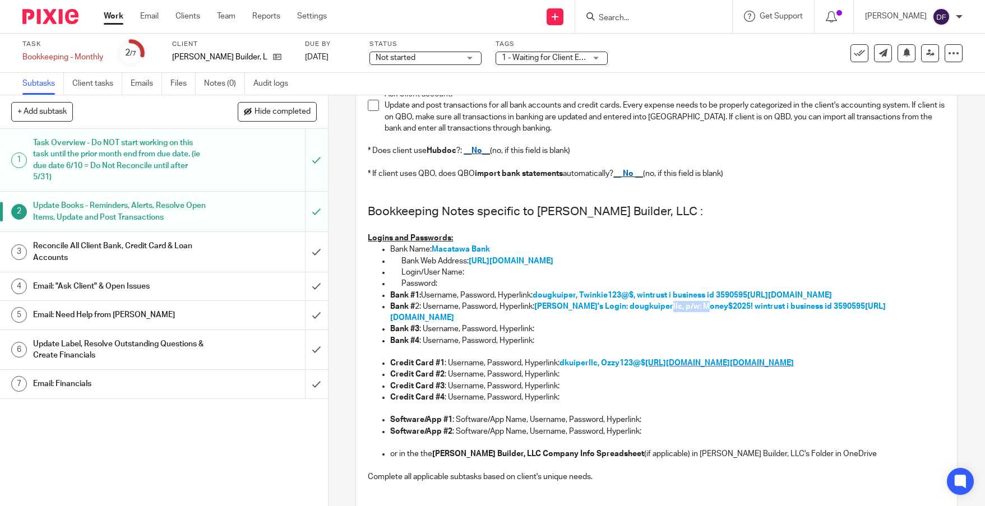
click at [748, 367] on span "https://card.myaccountaccess.com/credit/welcome.do?exp=&lang=en&redirect=direct…" at bounding box center [720, 364] width 149 height 8
